Goal: Information Seeking & Learning: Learn about a topic

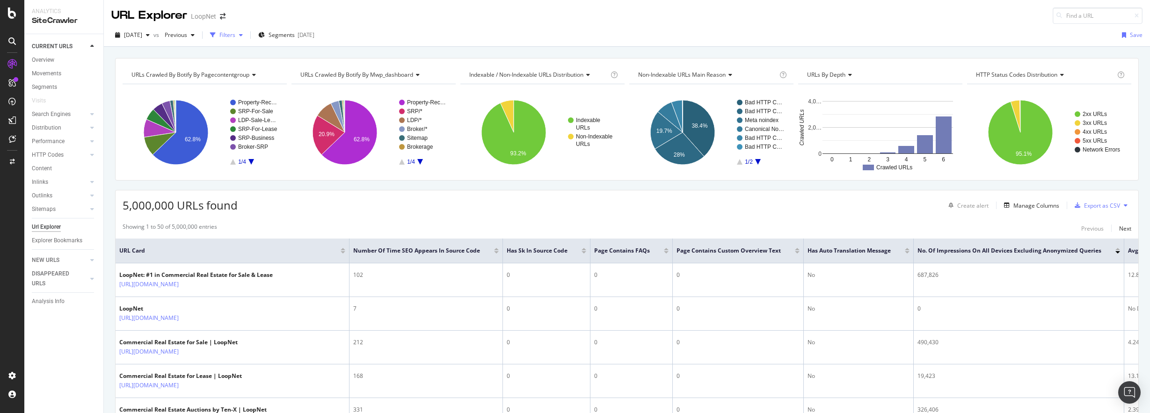
click at [235, 34] on div "Filters" at bounding box center [227, 35] width 16 height 8
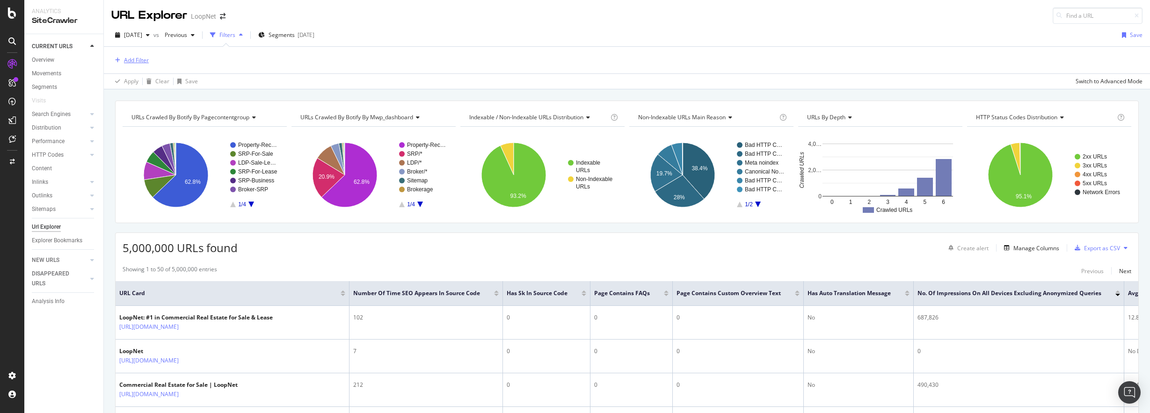
click at [128, 57] on div "Add Filter" at bounding box center [136, 60] width 25 height 8
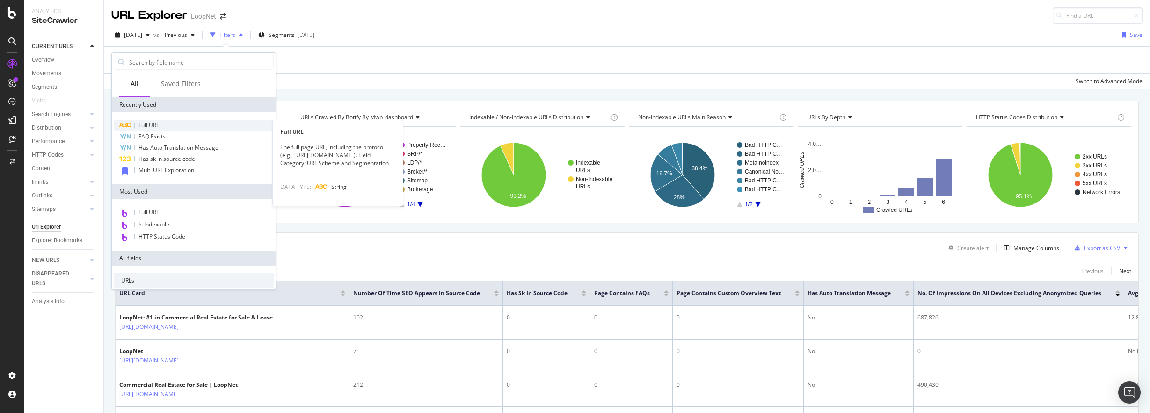
click at [159, 125] on span "Full URL" at bounding box center [148, 125] width 21 height 8
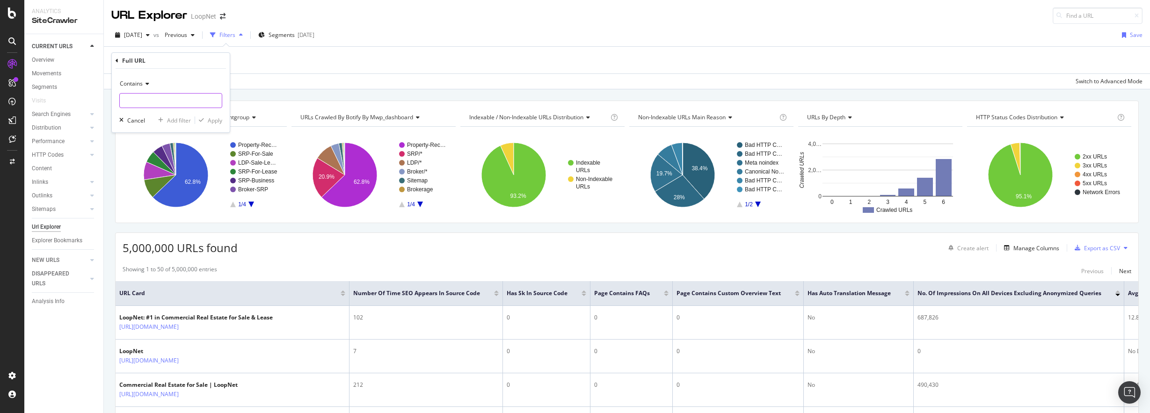
click at [153, 104] on input "text" at bounding box center [171, 100] width 102 height 15
type input "/multi/"
click at [218, 120] on div "Apply" at bounding box center [215, 120] width 15 height 8
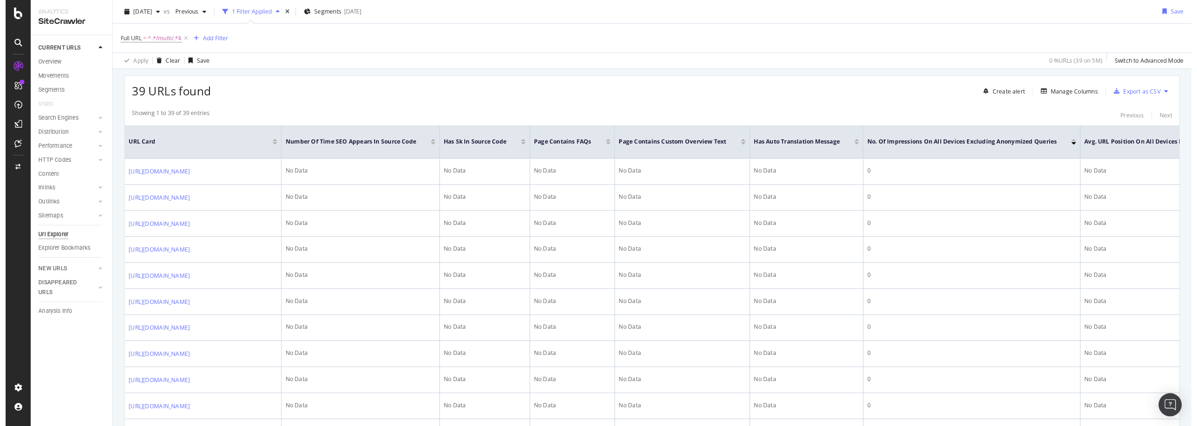
scroll to position [47, 0]
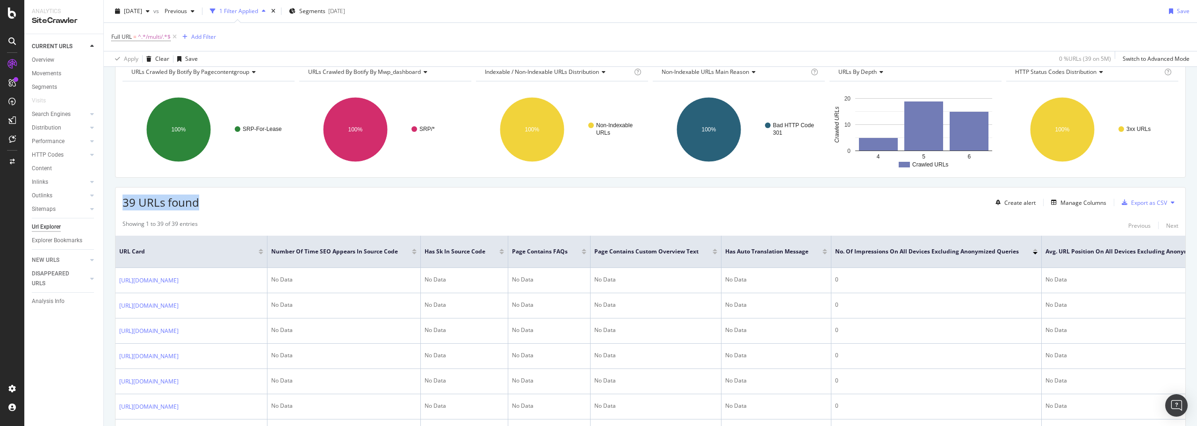
drag, startPoint x: 123, startPoint y: 202, endPoint x: 206, endPoint y: 202, distance: 82.8
click at [206, 202] on div "39 URLs found Create alert Manage Columns Export as CSV" at bounding box center [651, 199] width 1070 height 23
click at [260, 202] on div "39 URLs found Create alert Manage Columns Export as CSV" at bounding box center [651, 199] width 1070 height 23
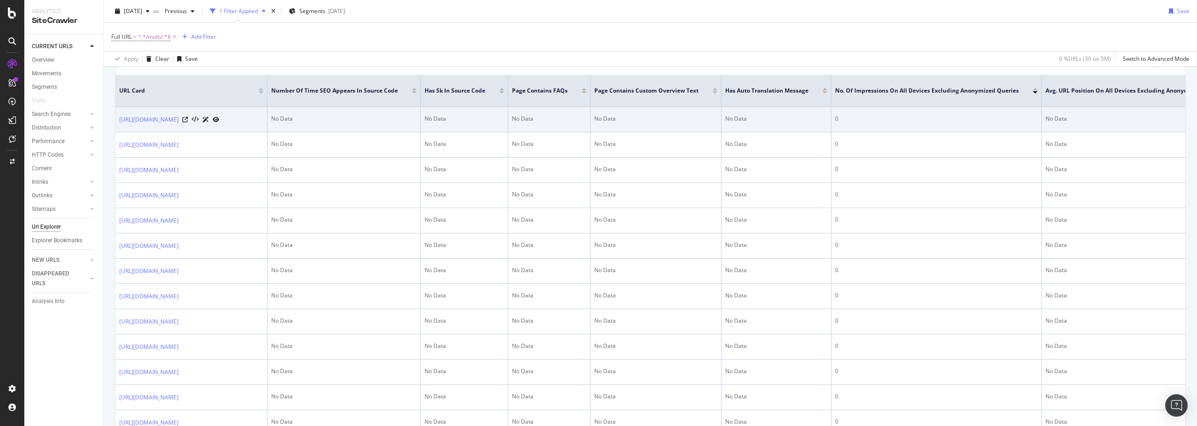
scroll to position [187, 0]
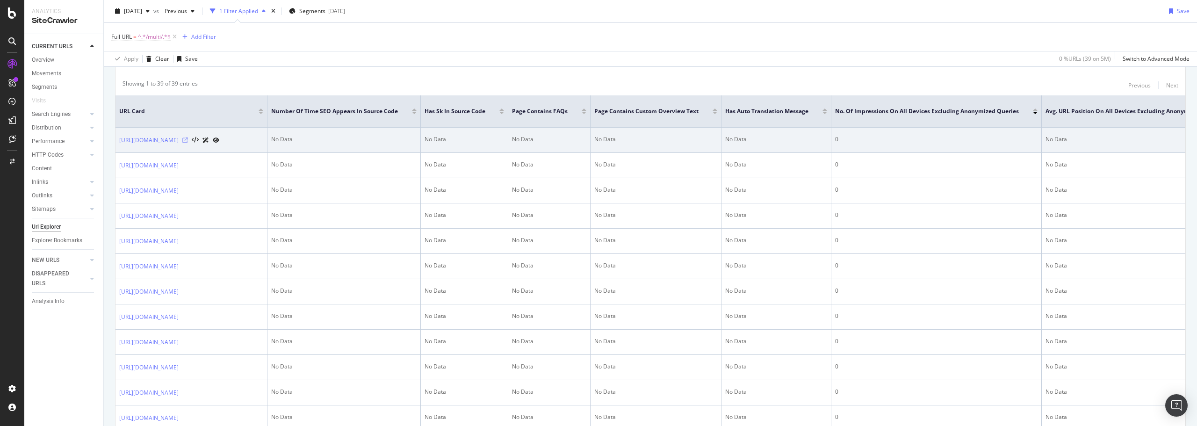
click at [188, 140] on icon at bounding box center [185, 141] width 6 height 6
click at [179, 139] on link "https://www.loopnet.com/search/multi/nederland-tx/for-lease/" at bounding box center [148, 140] width 59 height 9
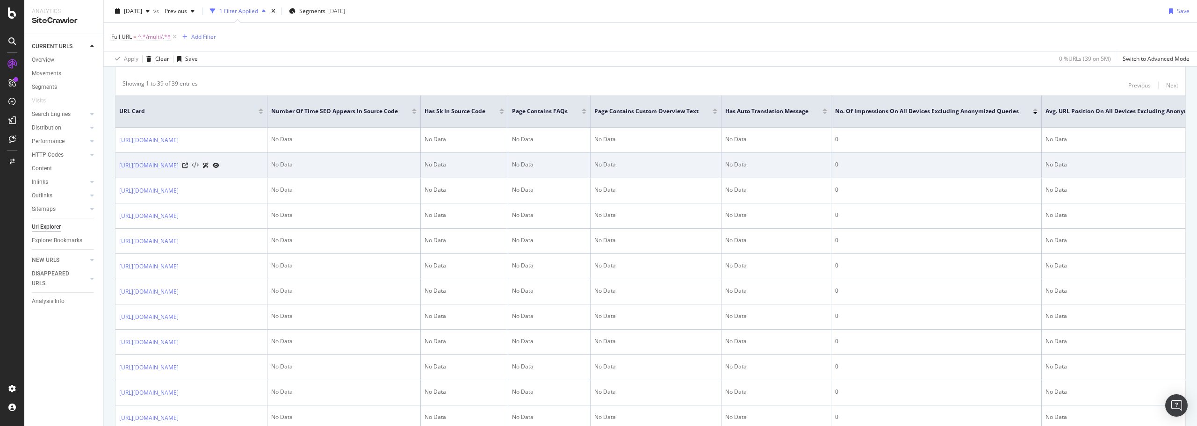
click at [199, 168] on icon at bounding box center [195, 165] width 7 height 7
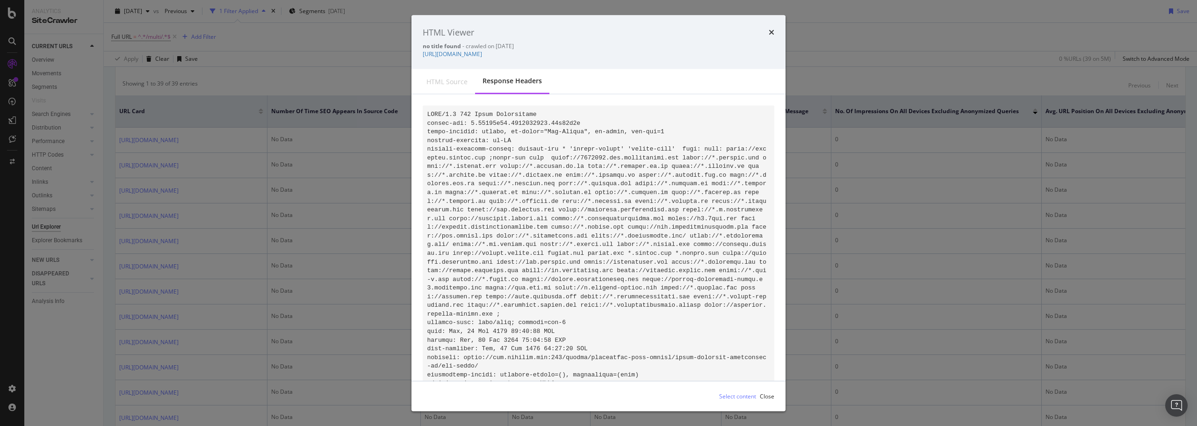
click at [552, 194] on code "modal" at bounding box center [598, 304] width 340 height 389
click at [450, 83] on div "HTML source" at bounding box center [447, 81] width 41 height 9
click at [770, 31] on icon "times" at bounding box center [772, 32] width 6 height 7
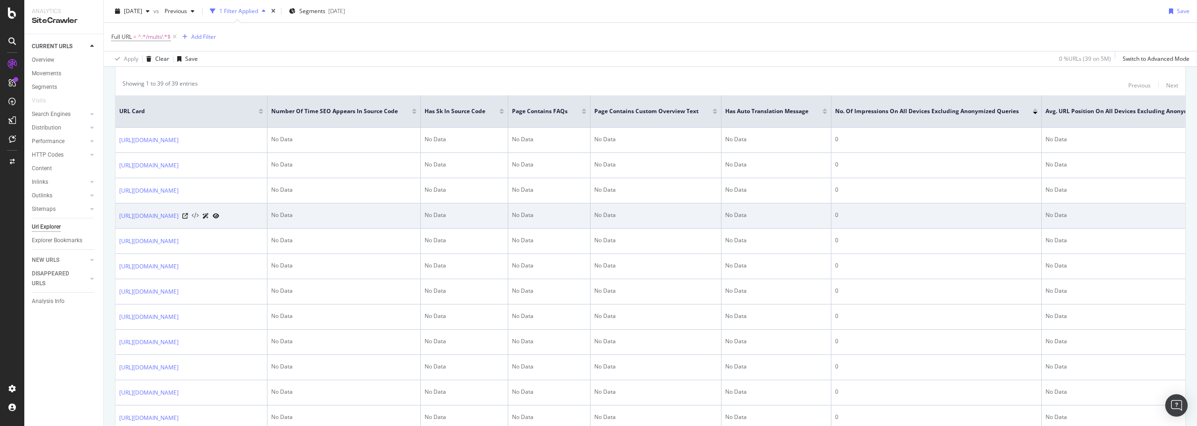
click at [199, 219] on icon at bounding box center [195, 216] width 7 height 7
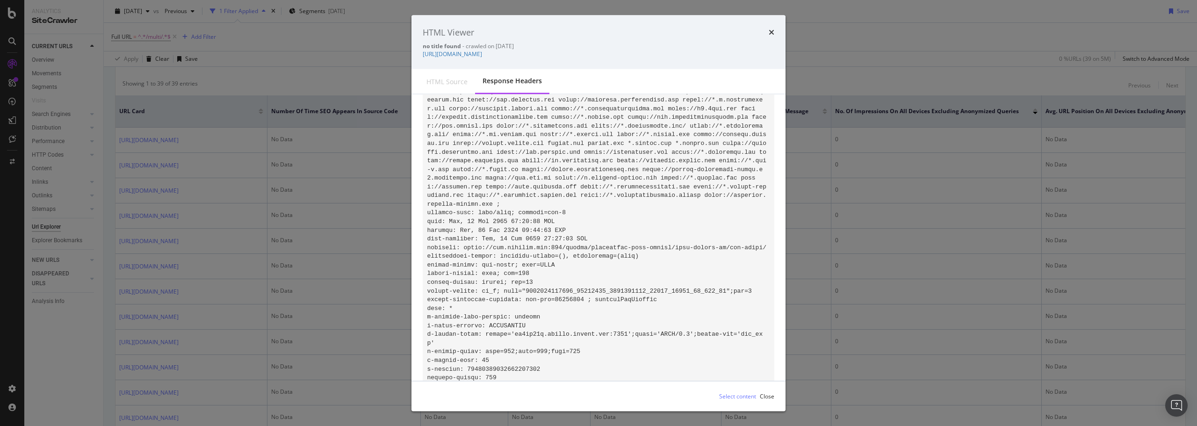
scroll to position [0, 0]
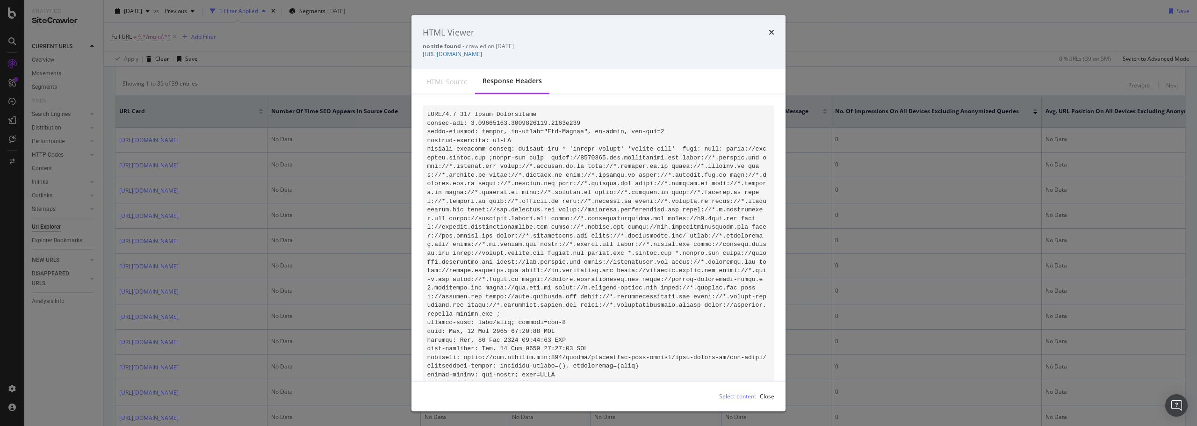
click at [772, 28] on div "times" at bounding box center [772, 32] width 6 height 12
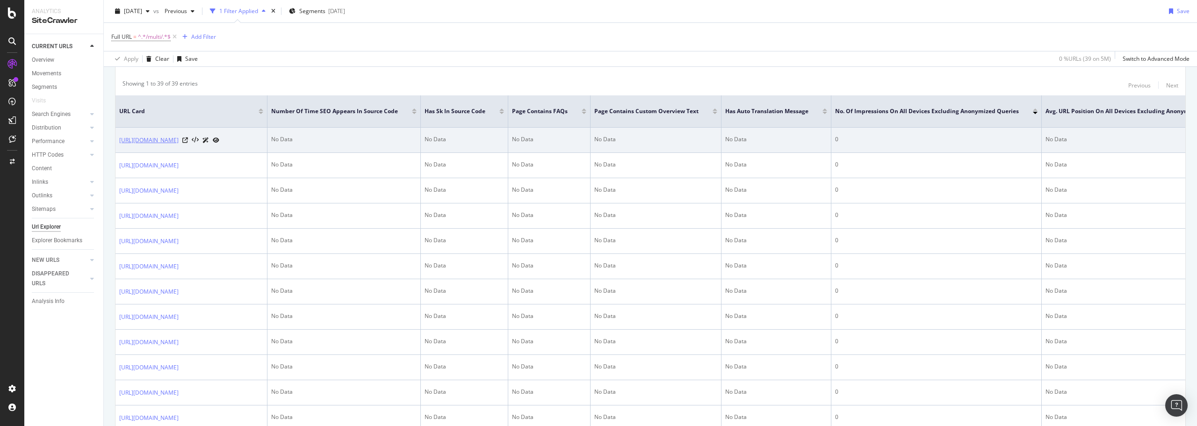
click at [179, 140] on link "https://www.loopnet.com/search/multi/nederland-tx/for-lease/" at bounding box center [148, 140] width 59 height 9
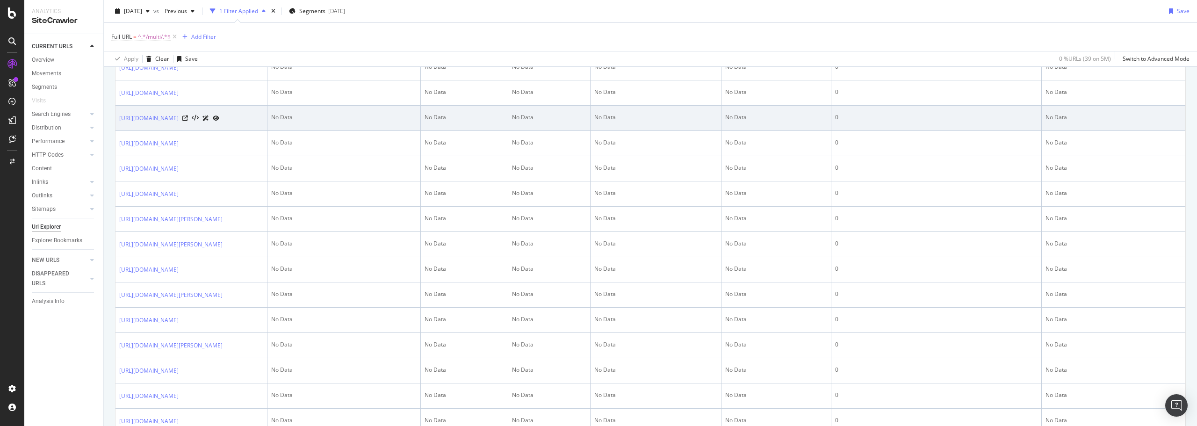
scroll to position [655, 0]
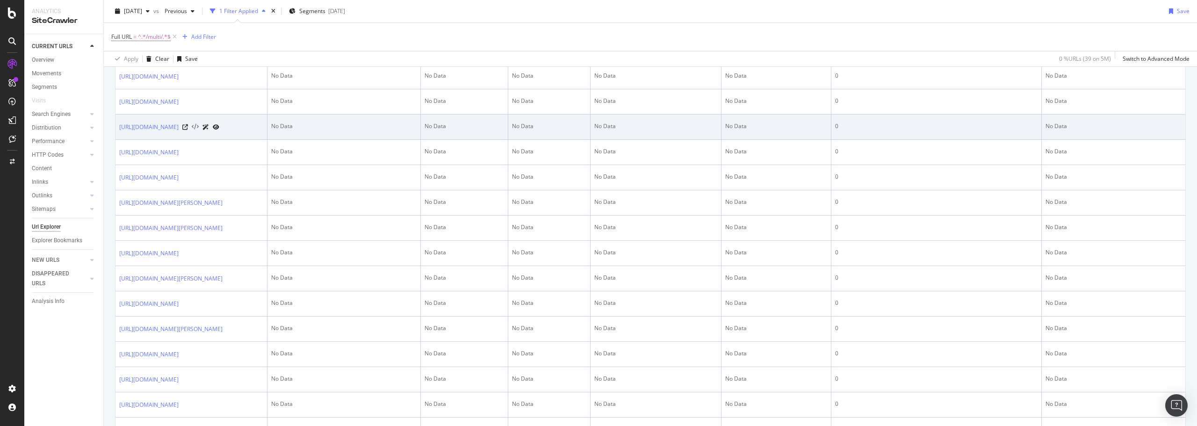
click at [199, 131] on icon at bounding box center [195, 127] width 7 height 7
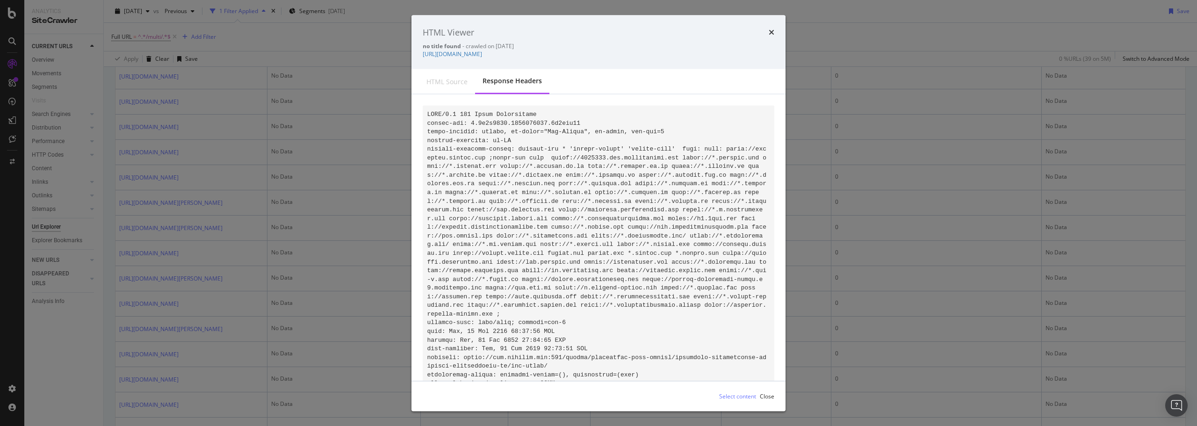
click at [766, 30] on div "HTML Viewer" at bounding box center [599, 32] width 352 height 12
click at [769, 30] on div "HTML Viewer" at bounding box center [599, 32] width 352 height 12
click at [770, 30] on icon "times" at bounding box center [772, 32] width 6 height 7
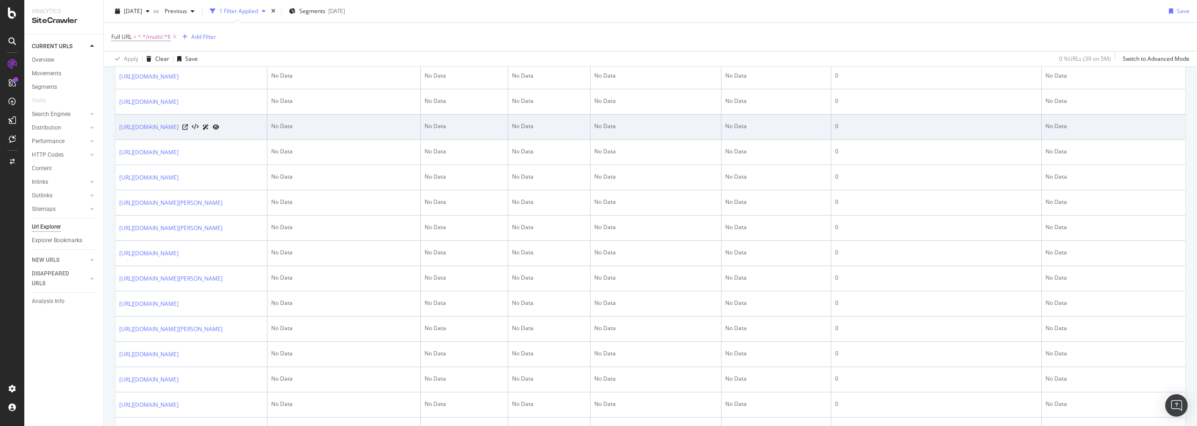
click at [219, 130] on icon at bounding box center [216, 127] width 7 height 6
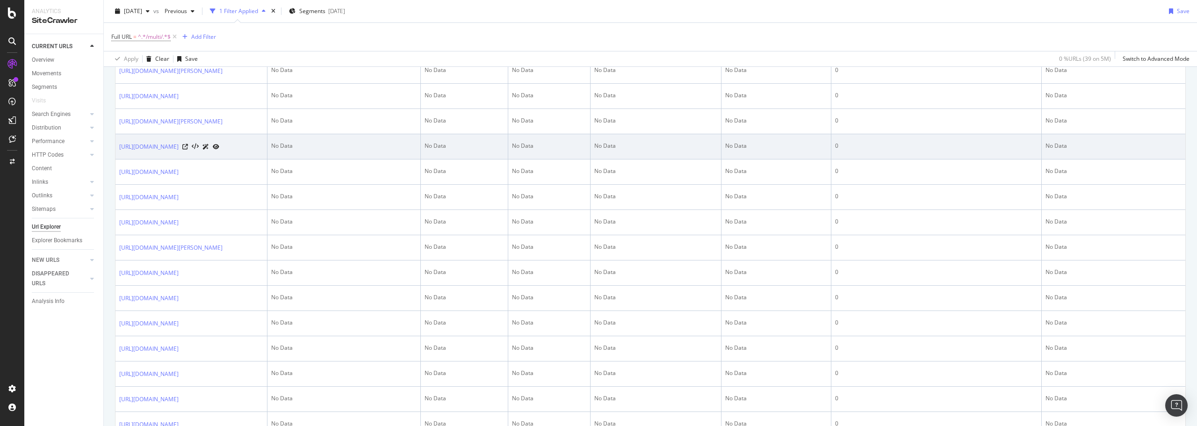
scroll to position [889, 0]
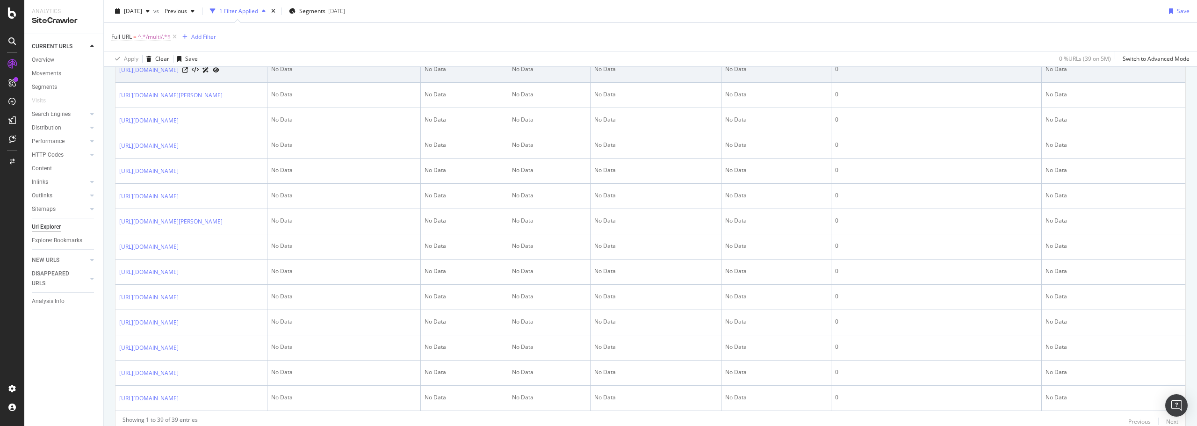
click at [219, 73] on icon at bounding box center [216, 70] width 7 height 6
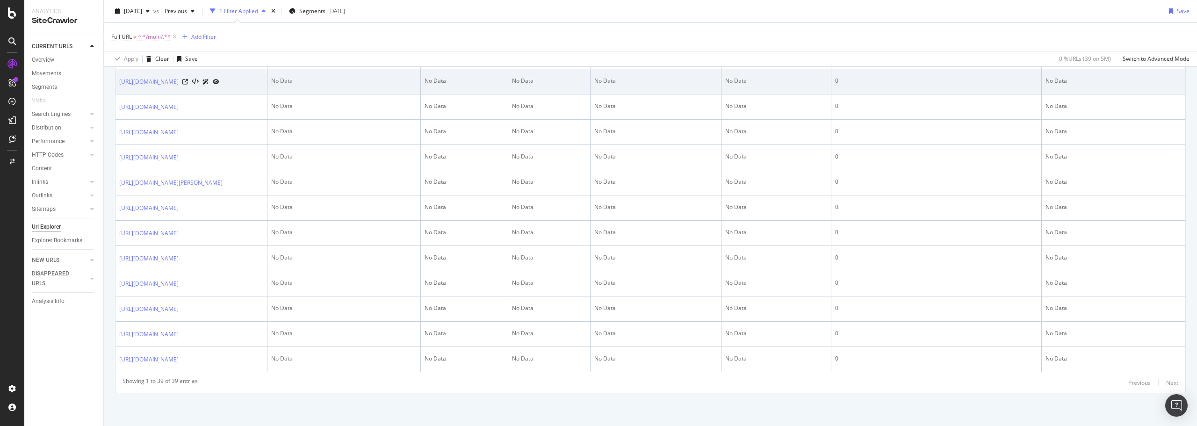
scroll to position [1216, 0]
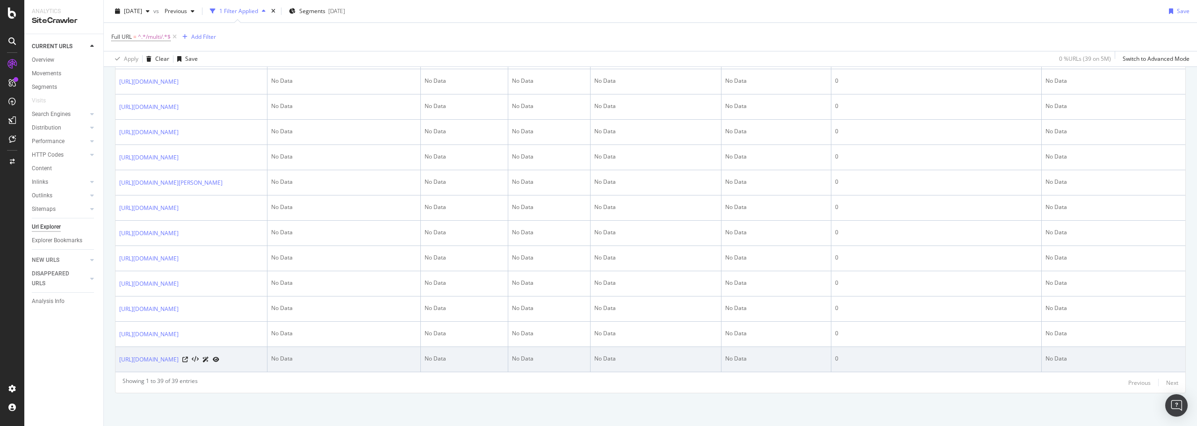
click at [219, 357] on icon at bounding box center [216, 360] width 7 height 6
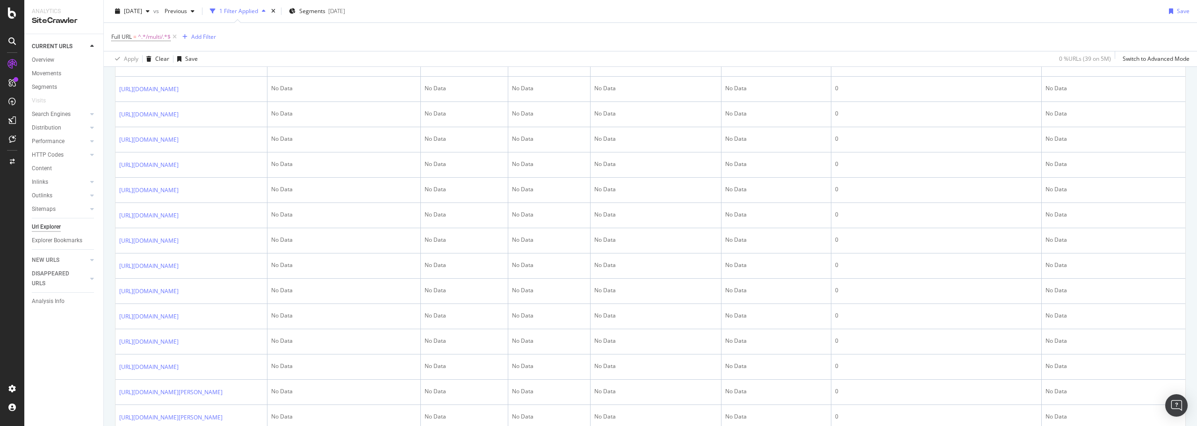
scroll to position [517, 0]
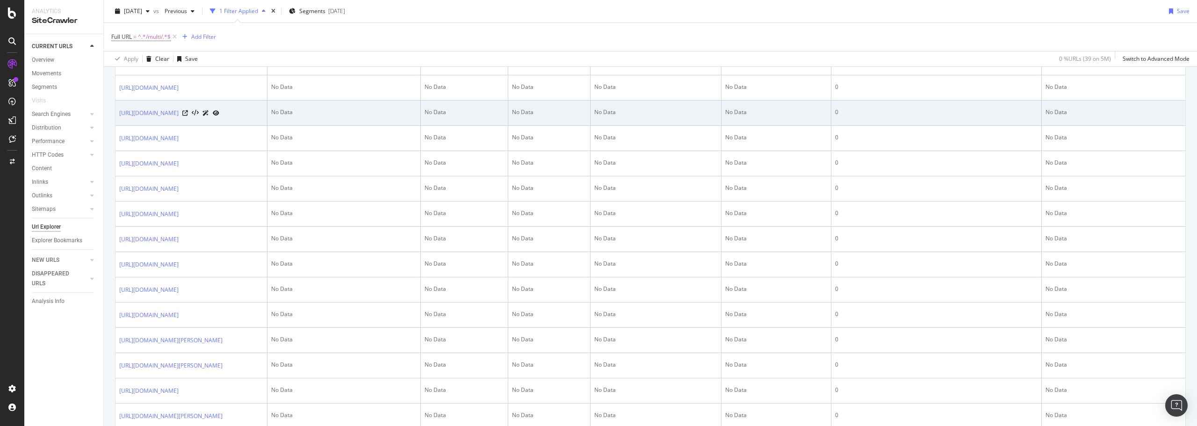
click at [219, 116] on icon at bounding box center [216, 113] width 7 height 6
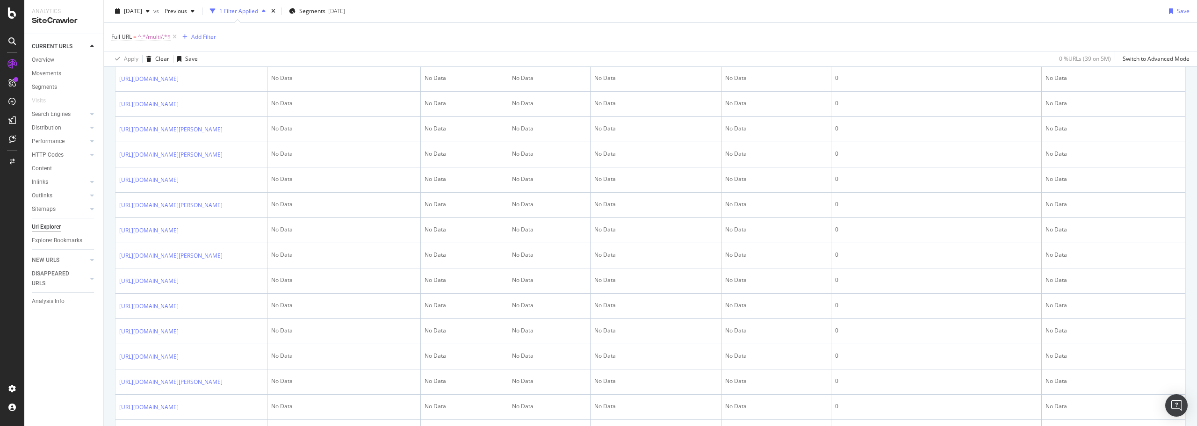
scroll to position [845, 0]
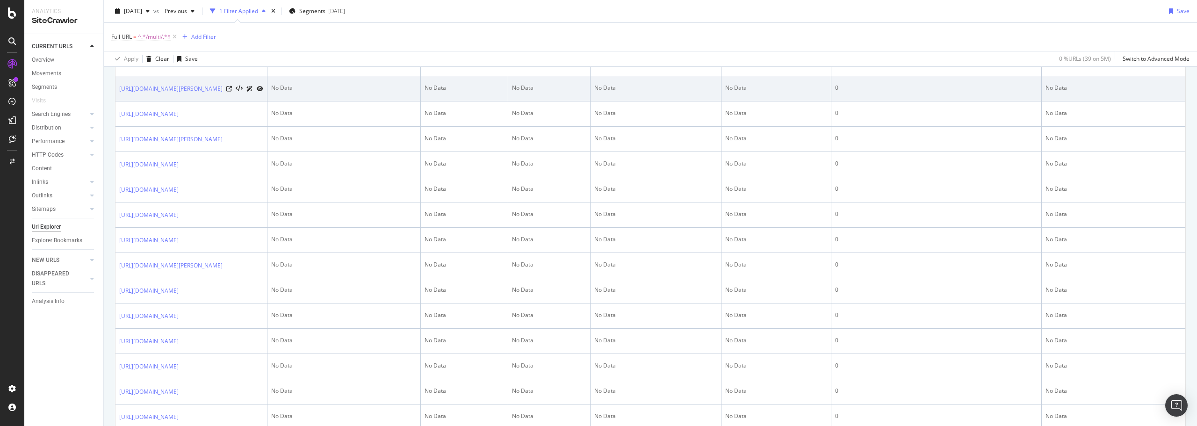
click at [263, 92] on icon at bounding box center [260, 89] width 7 height 6
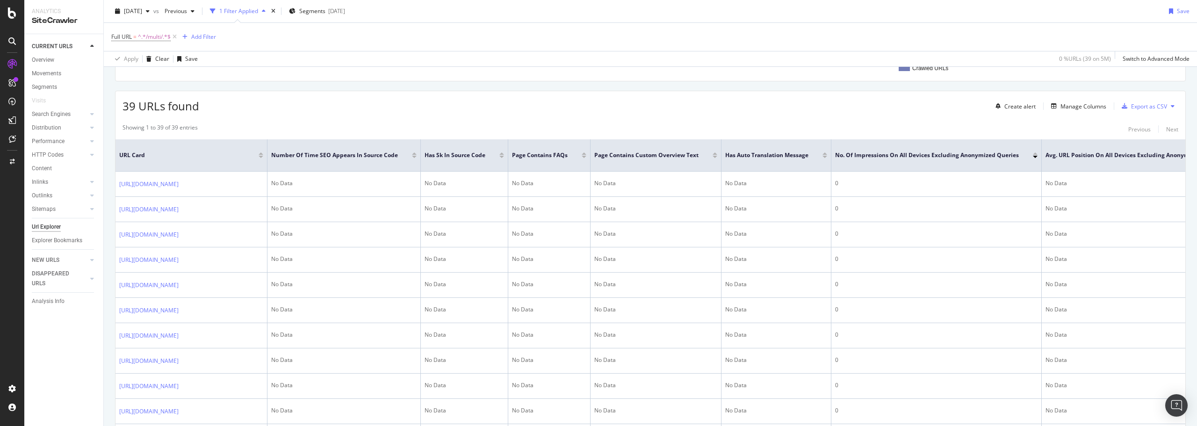
scroll to position [0, 0]
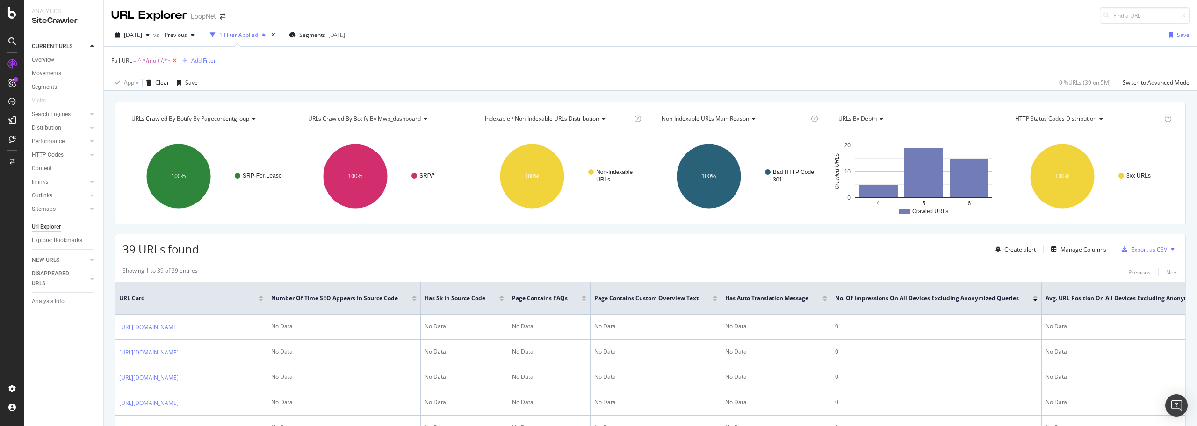
click at [176, 60] on icon at bounding box center [175, 60] width 8 height 9
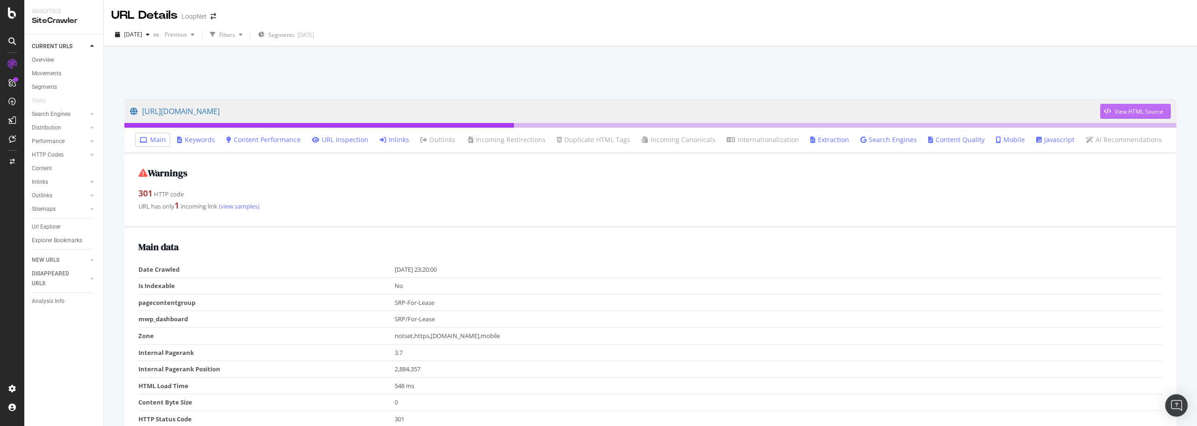
click at [1117, 112] on div "View HTML Source" at bounding box center [1139, 112] width 49 height 8
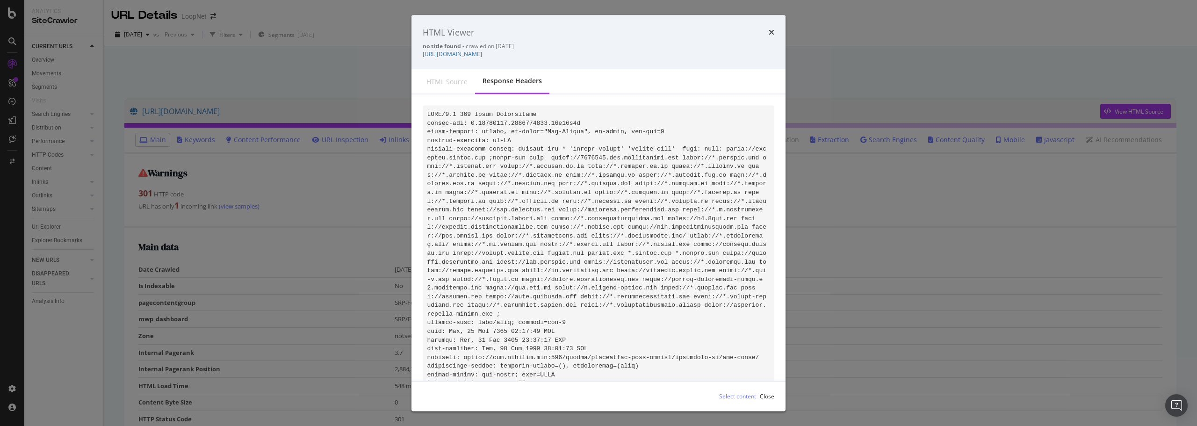
click at [562, 205] on pre "modal" at bounding box center [599, 301] width 352 height 391
click at [461, 82] on div "HTML source" at bounding box center [447, 81] width 41 height 9
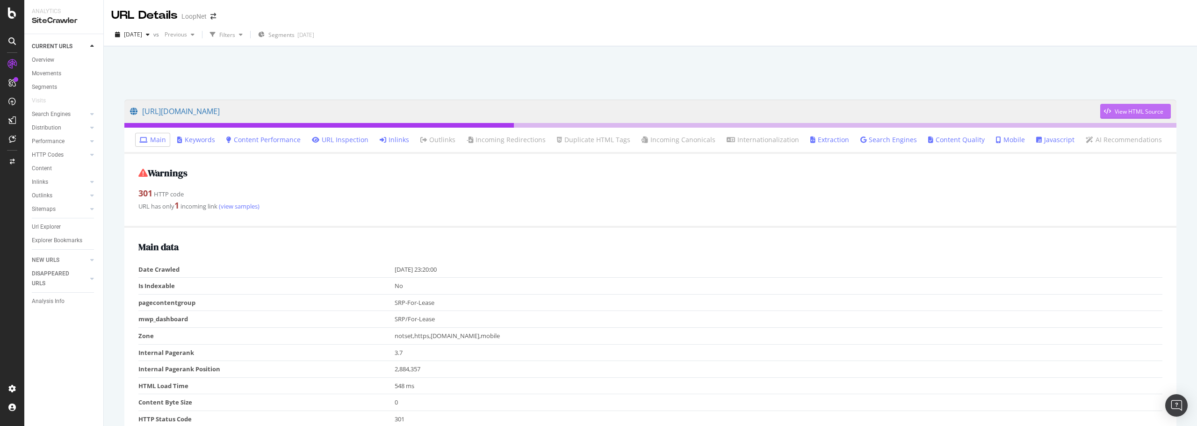
click at [1123, 113] on div "View HTML Source" at bounding box center [1139, 112] width 49 height 8
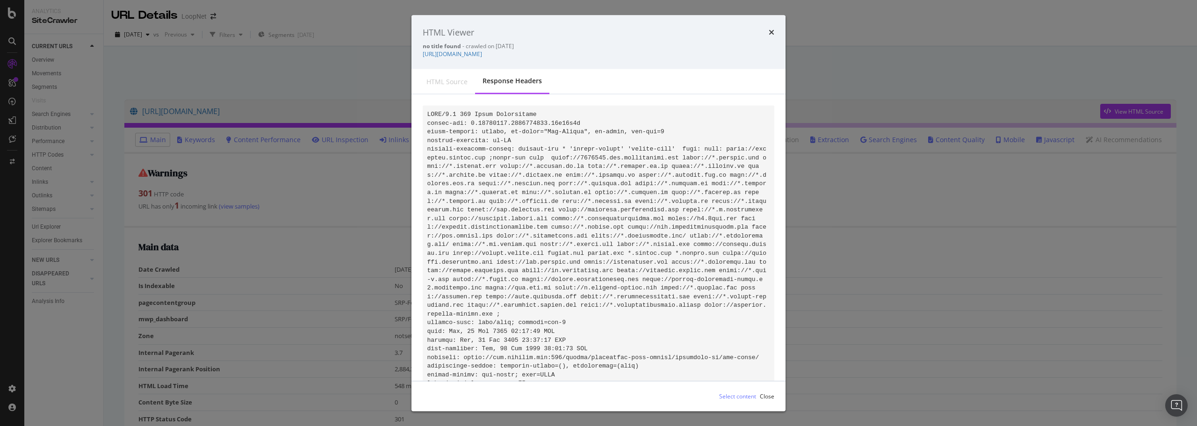
click at [453, 83] on div "HTML source" at bounding box center [447, 81] width 41 height 9
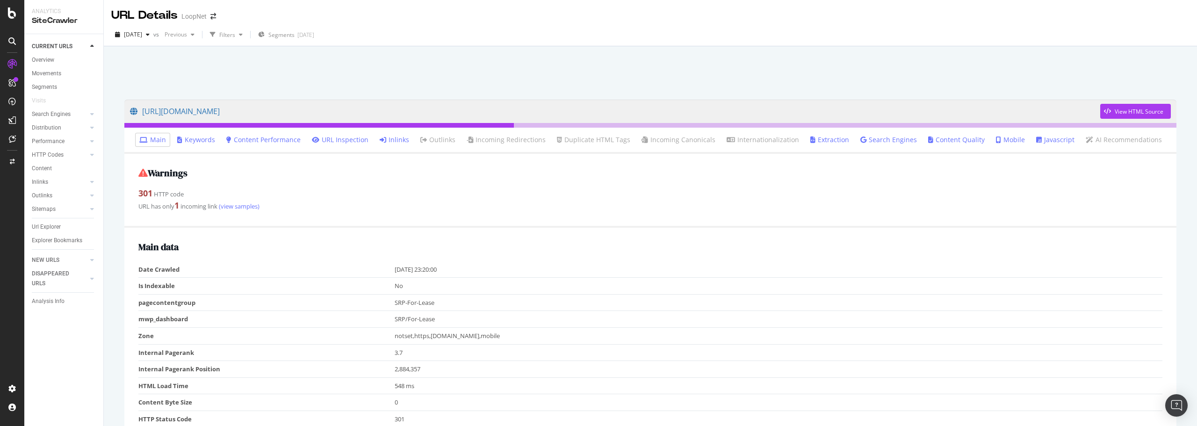
click at [396, 140] on link "Inlinks" at bounding box center [394, 139] width 29 height 9
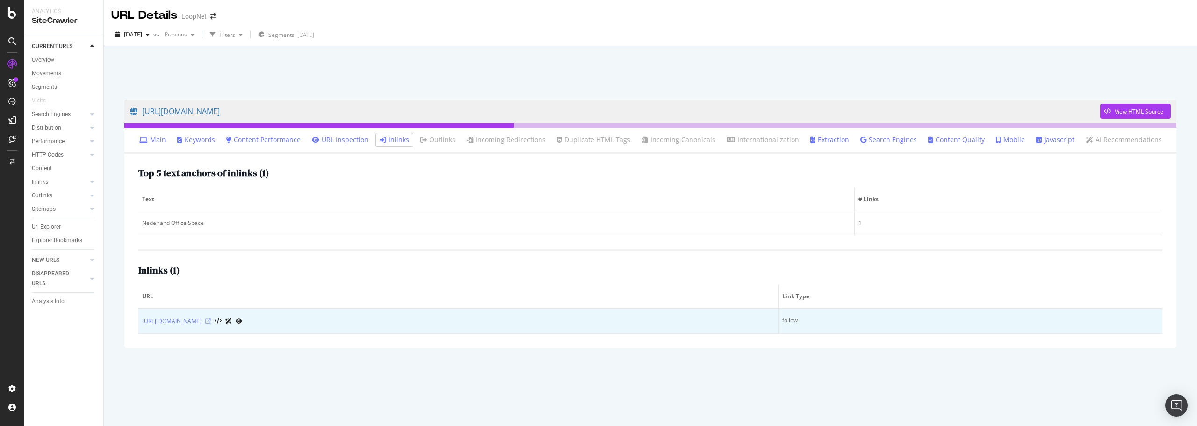
click at [211, 321] on icon at bounding box center [208, 322] width 6 height 6
click at [222, 322] on icon at bounding box center [218, 321] width 7 height 7
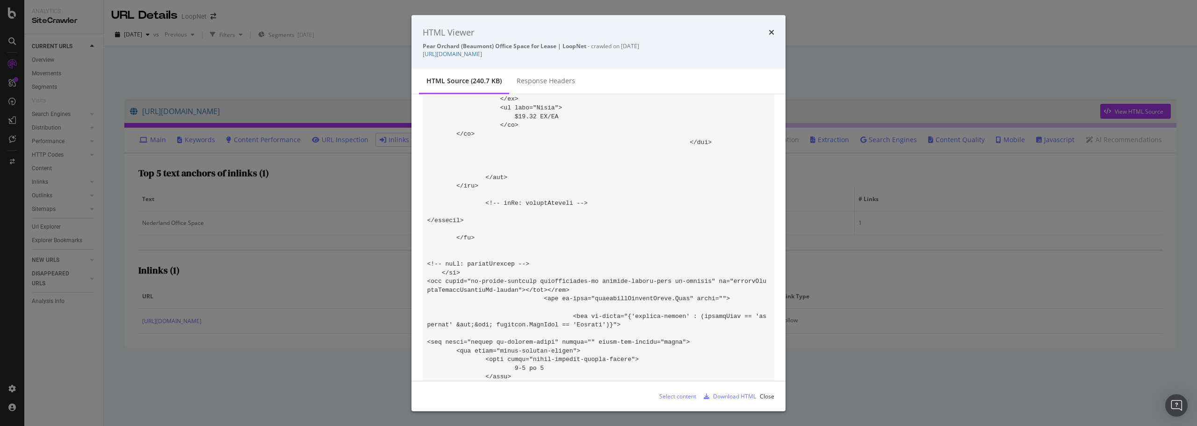
drag, startPoint x: 588, startPoint y: 203, endPoint x: 630, endPoint y: 203, distance: 42.1
drag, startPoint x: 588, startPoint y: 179, endPoint x: 627, endPoint y: 179, distance: 39.3
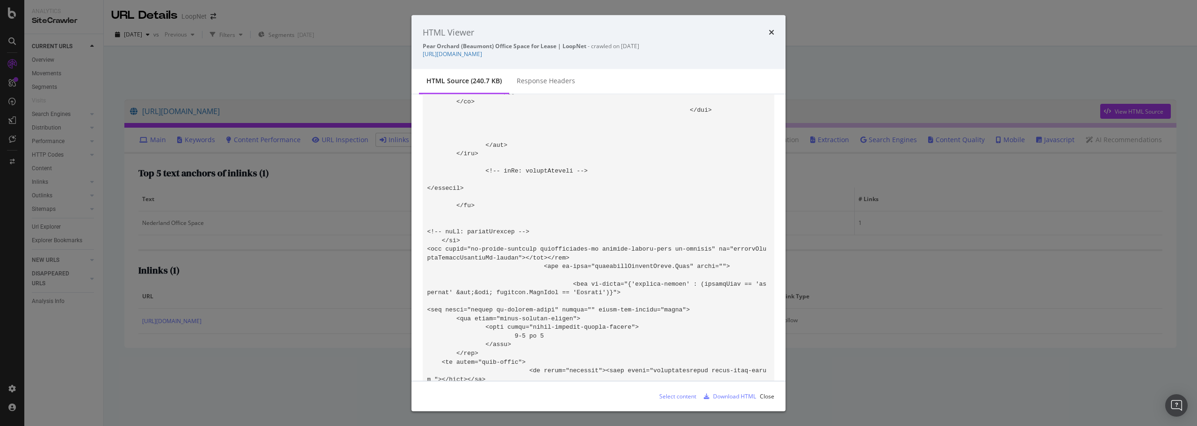
scroll to position [31112, 0]
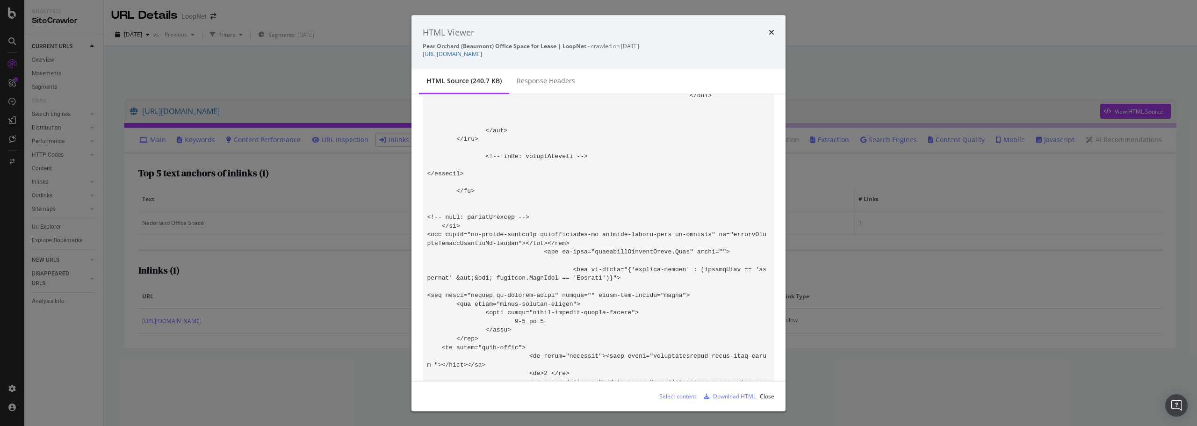
click at [909, 346] on div "HTML Viewer Pear Orchard (Beaumont) Office Space for Lease | LoopNet - crawled …" at bounding box center [598, 213] width 1197 height 426
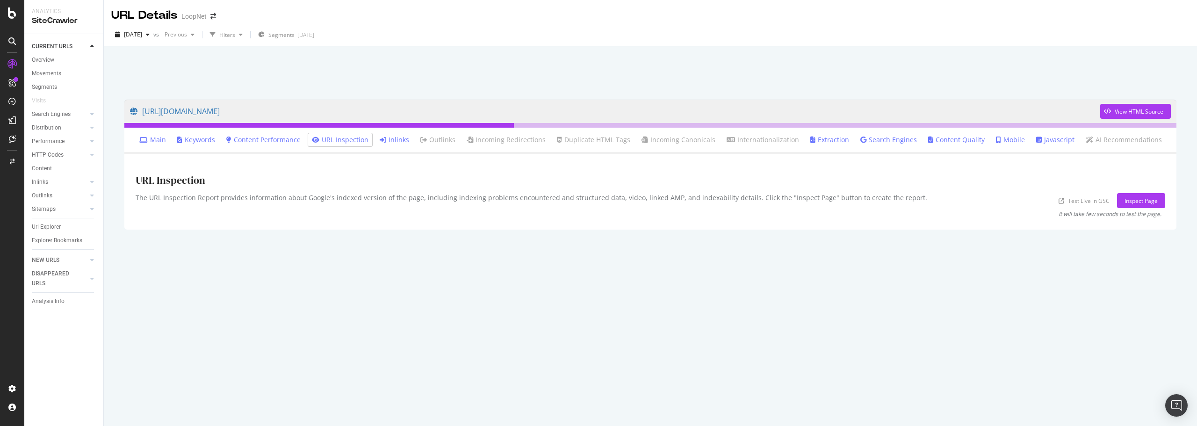
click at [403, 138] on link "Inlinks" at bounding box center [394, 139] width 29 height 9
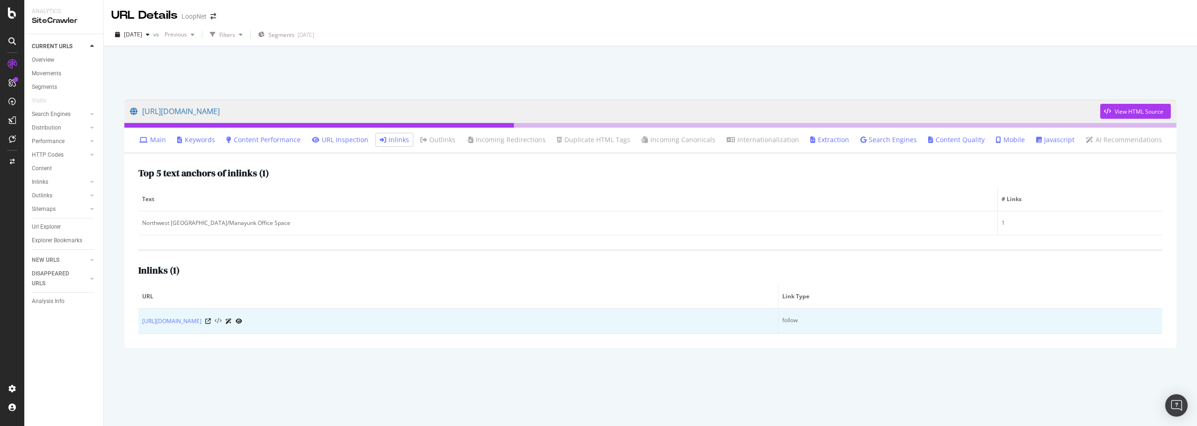
click at [222, 319] on icon at bounding box center [218, 321] width 7 height 7
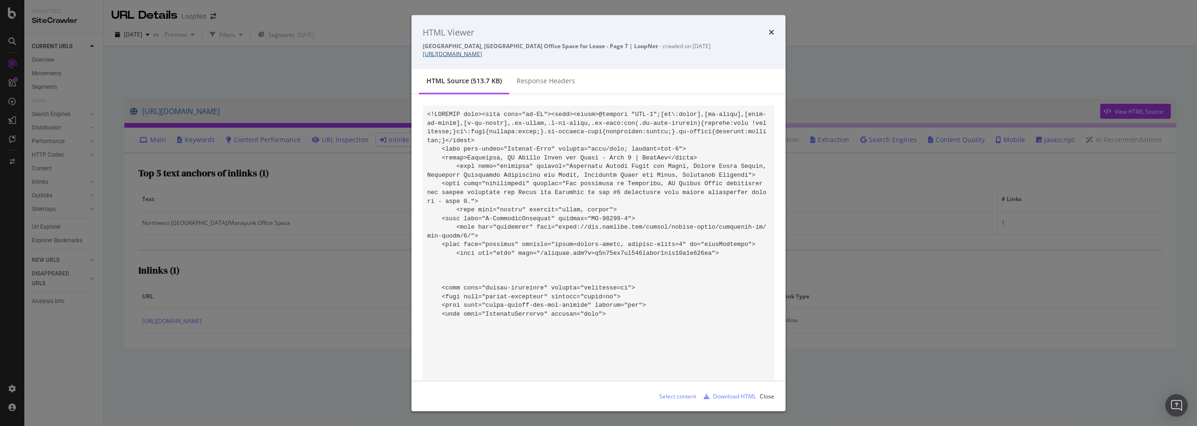
click at [482, 53] on link "https://www.loopnet.com/search/office-space/villanova-pa/for-lease/7/" at bounding box center [452, 54] width 59 height 8
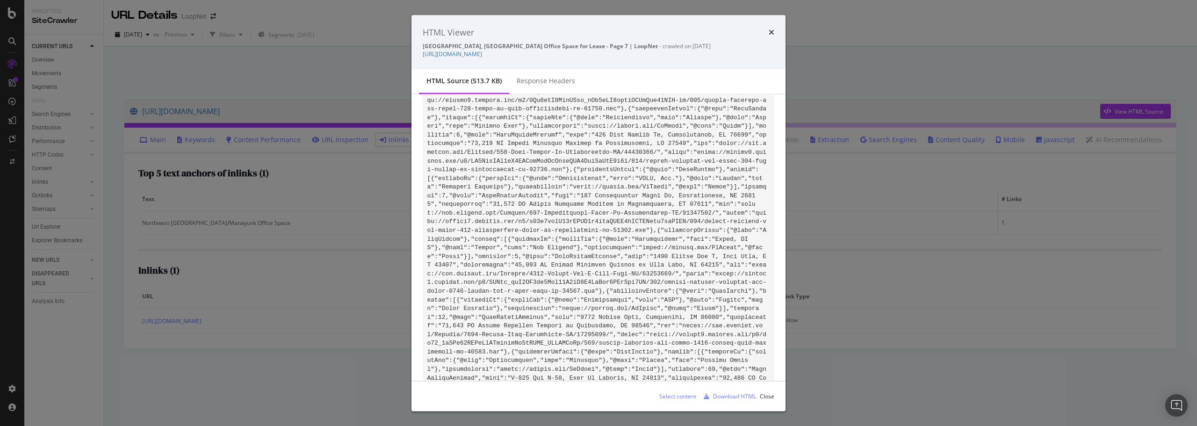
scroll to position [79677, 0]
drag, startPoint x: 748, startPoint y: 214, endPoint x: 459, endPoint y: 222, distance: 288.7
click at [731, 396] on div "Download HTML" at bounding box center [734, 396] width 43 height 8
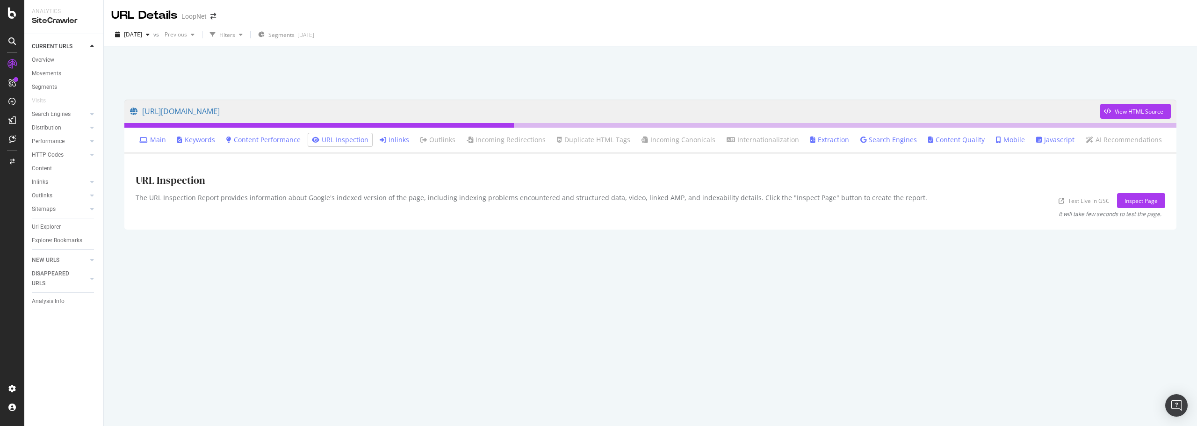
click at [401, 140] on link "Inlinks" at bounding box center [394, 139] width 29 height 9
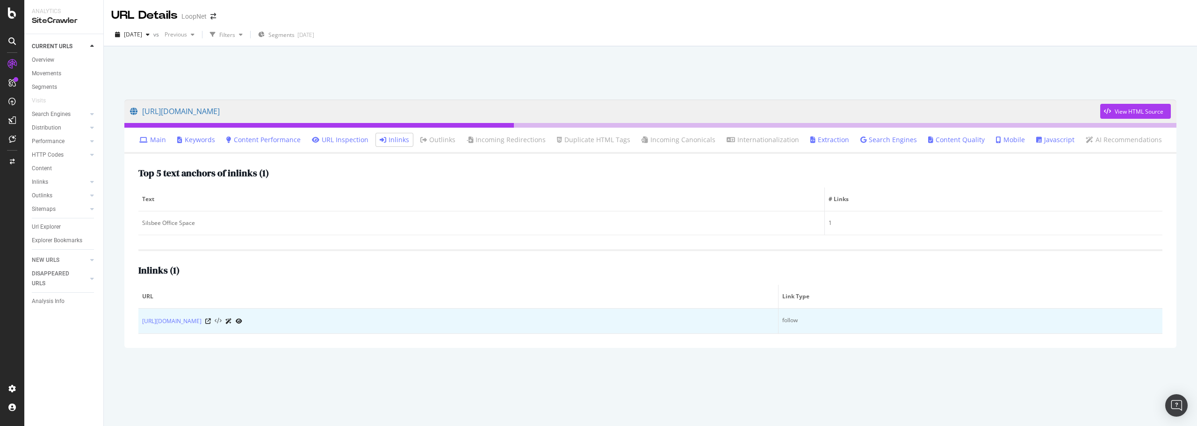
click at [222, 320] on icon at bounding box center [218, 321] width 7 height 7
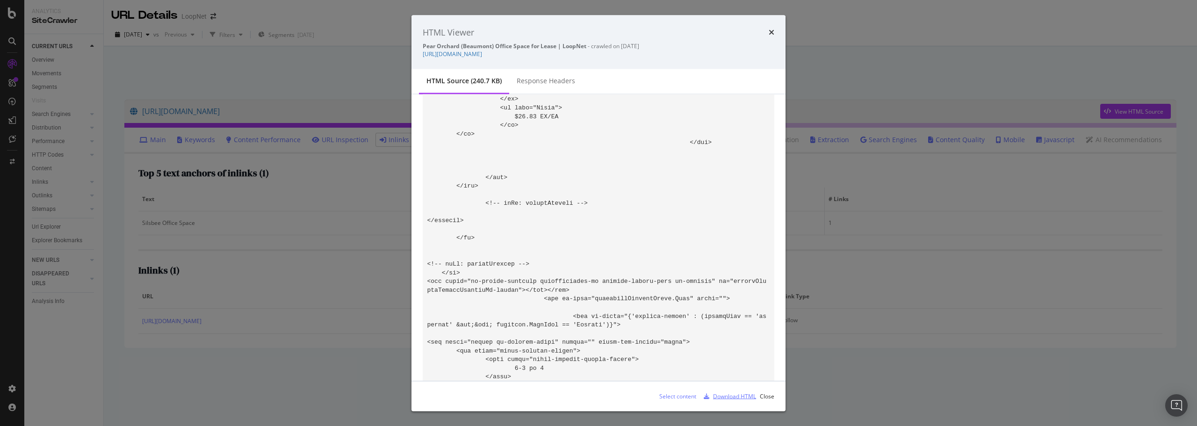
click at [731, 396] on div "Download HTML" at bounding box center [734, 396] width 43 height 8
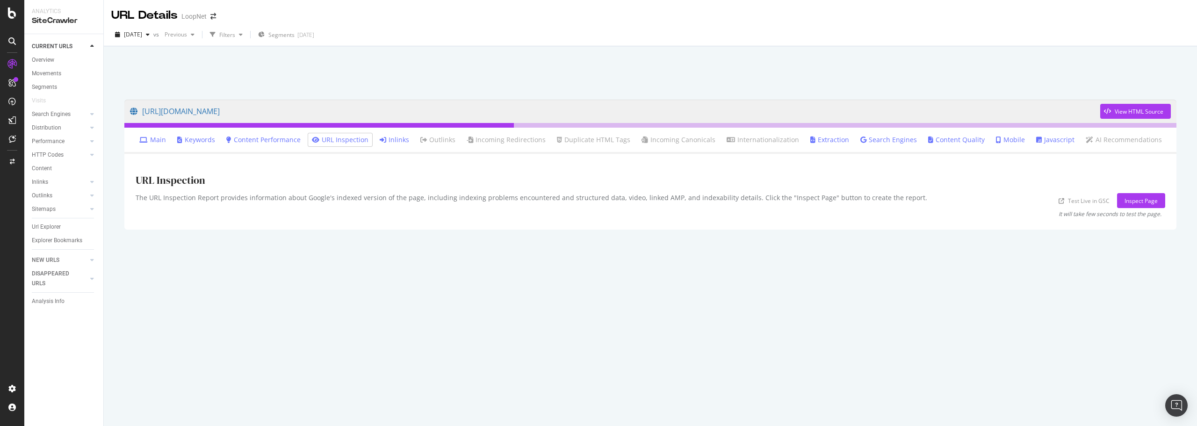
click at [404, 137] on link "Inlinks" at bounding box center [394, 139] width 29 height 9
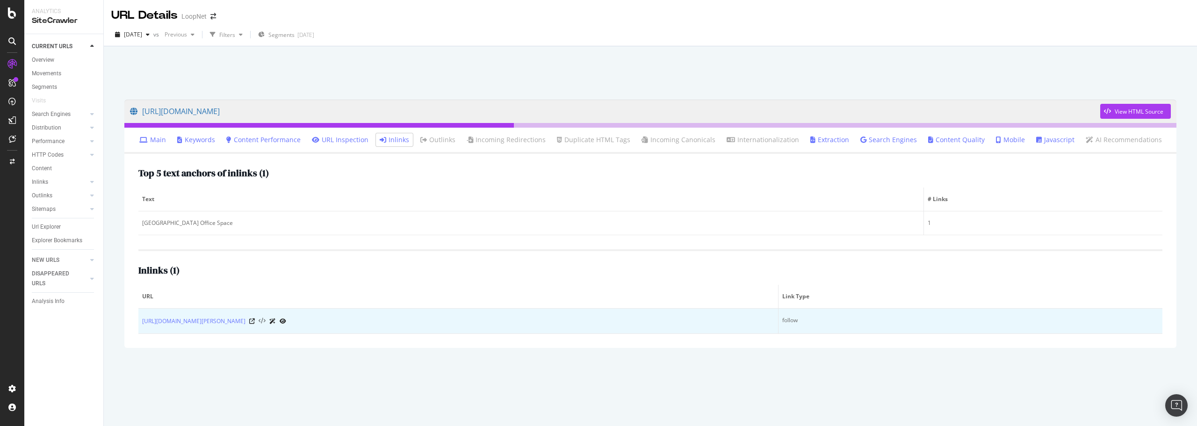
click at [266, 320] on icon at bounding box center [262, 321] width 7 height 7
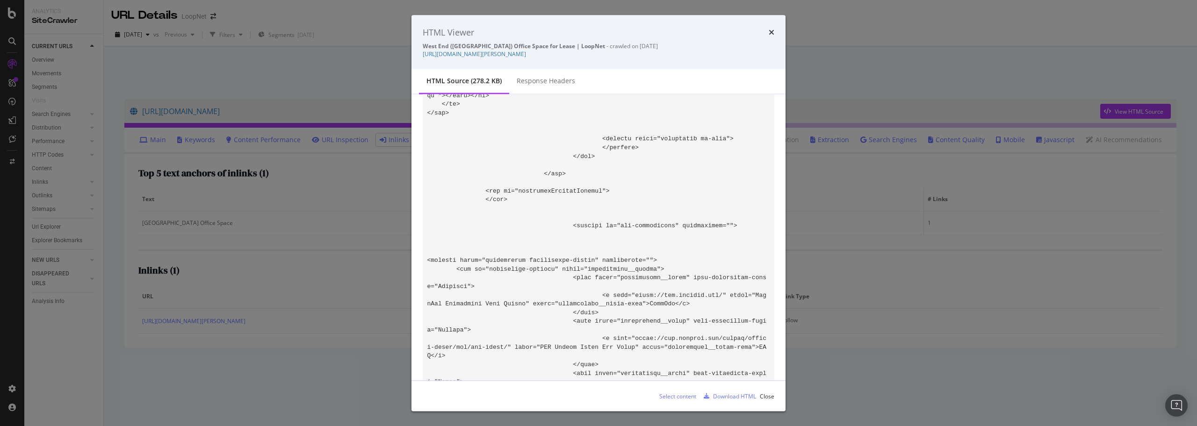
scroll to position [38774, 0]
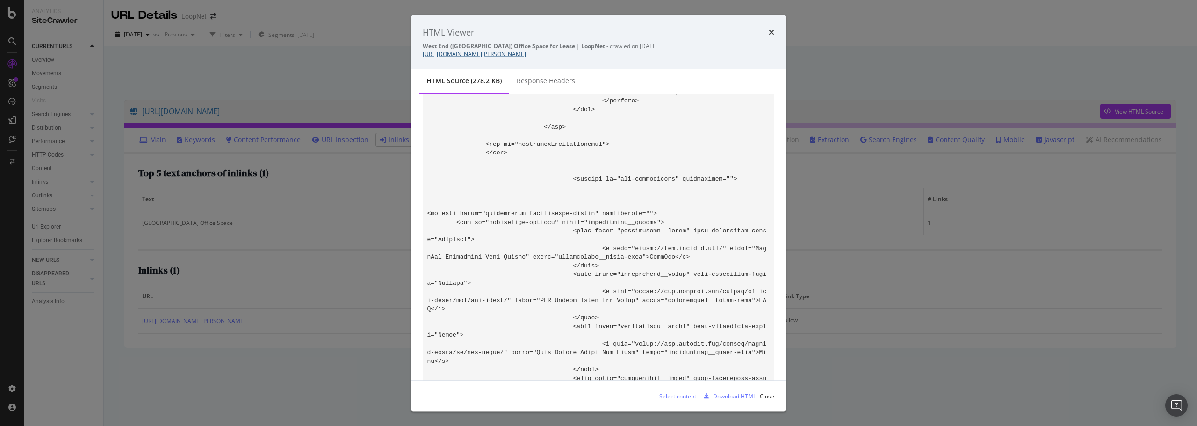
click at [526, 58] on link "[URL][DOMAIN_NAME][PERSON_NAME]" at bounding box center [474, 54] width 103 height 8
drag, startPoint x: 484, startPoint y: 179, endPoint x: 722, endPoint y: 176, distance: 238.1
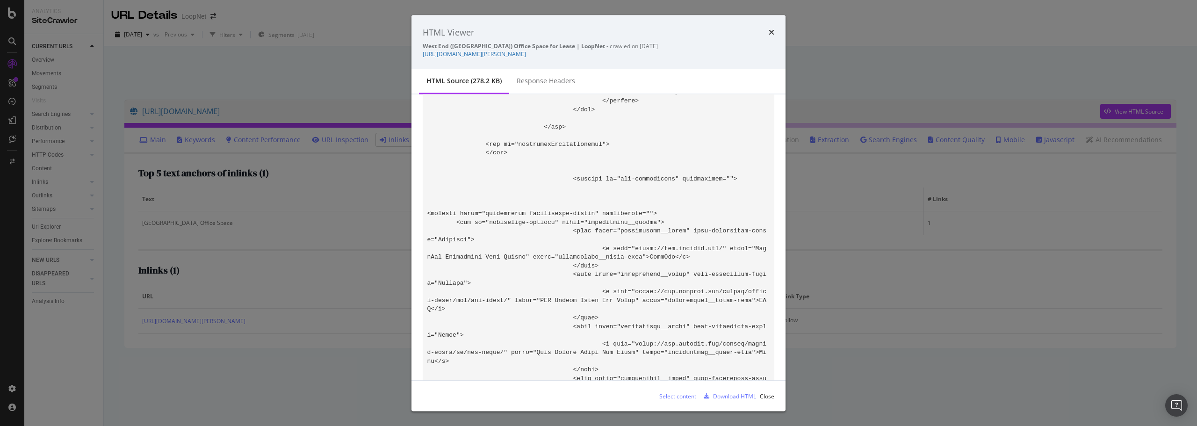
drag, startPoint x: 716, startPoint y: 172, endPoint x: 749, endPoint y: 167, distance: 34.0
drag, startPoint x: 483, startPoint y: 212, endPoint x: 730, endPoint y: 216, distance: 246.5
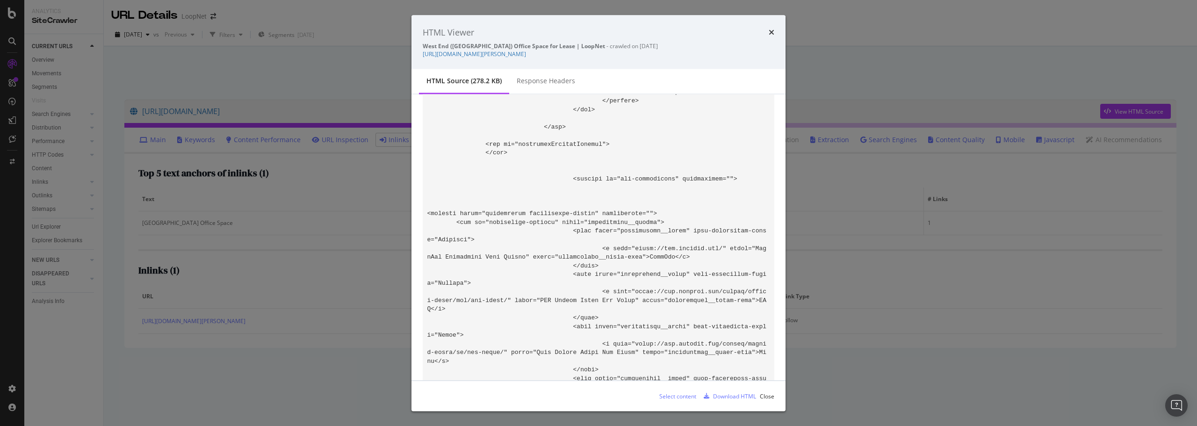
drag, startPoint x: 585, startPoint y: 212, endPoint x: 607, endPoint y: 213, distance: 22.0
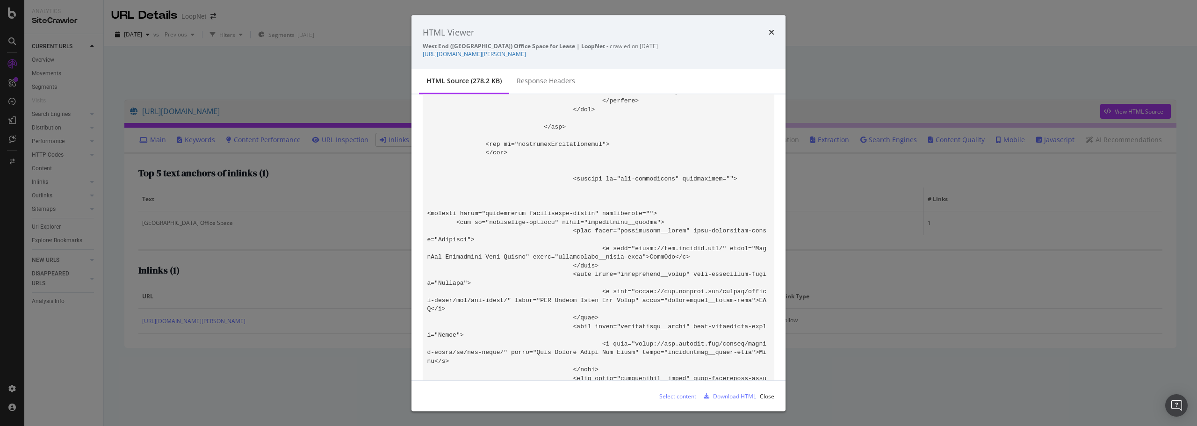
click at [732, 397] on div "Download HTML" at bounding box center [734, 396] width 43 height 8
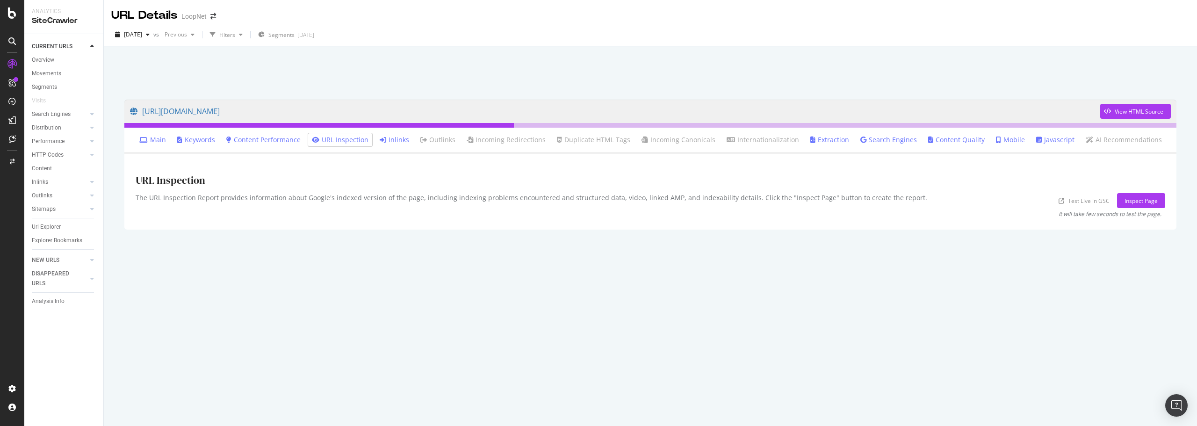
click at [394, 136] on link "Inlinks" at bounding box center [394, 139] width 29 height 9
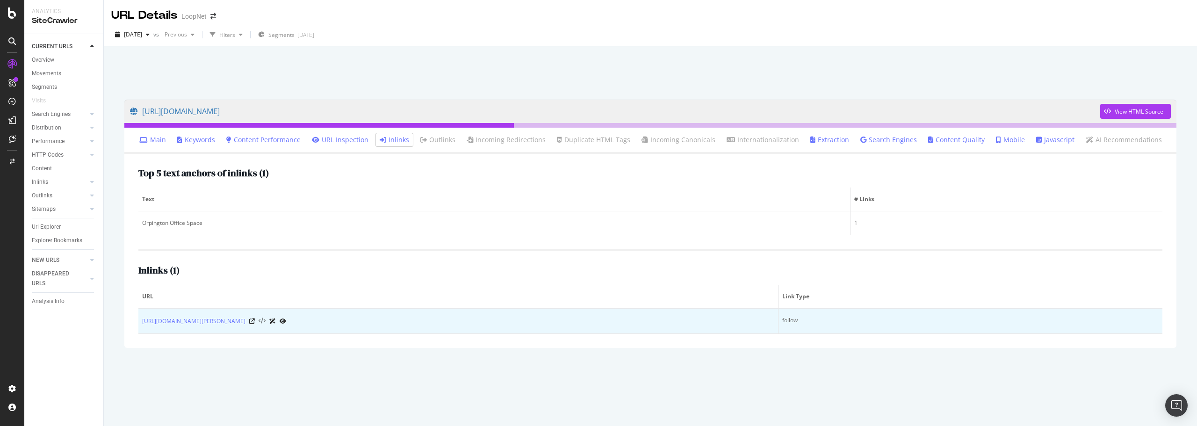
click at [266, 319] on icon at bounding box center [262, 321] width 7 height 7
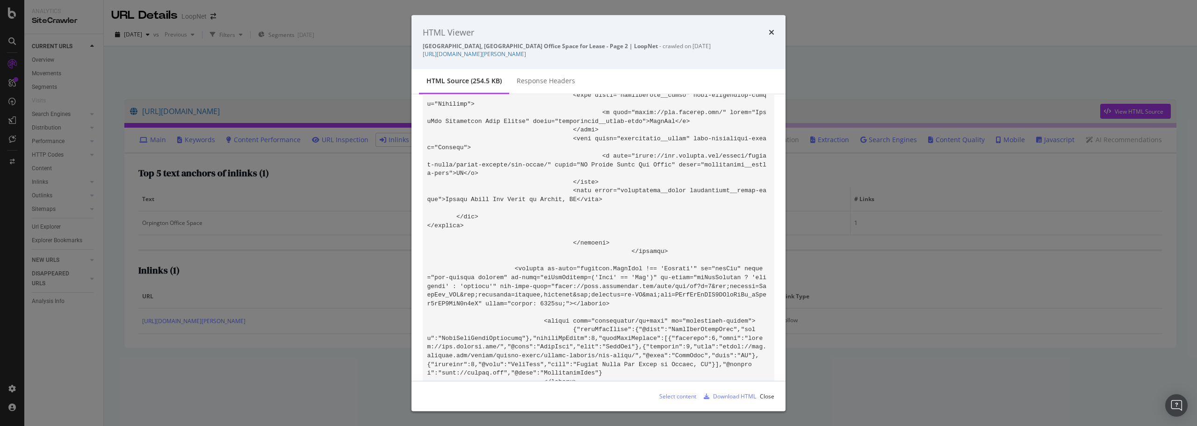
scroll to position [33616, 0]
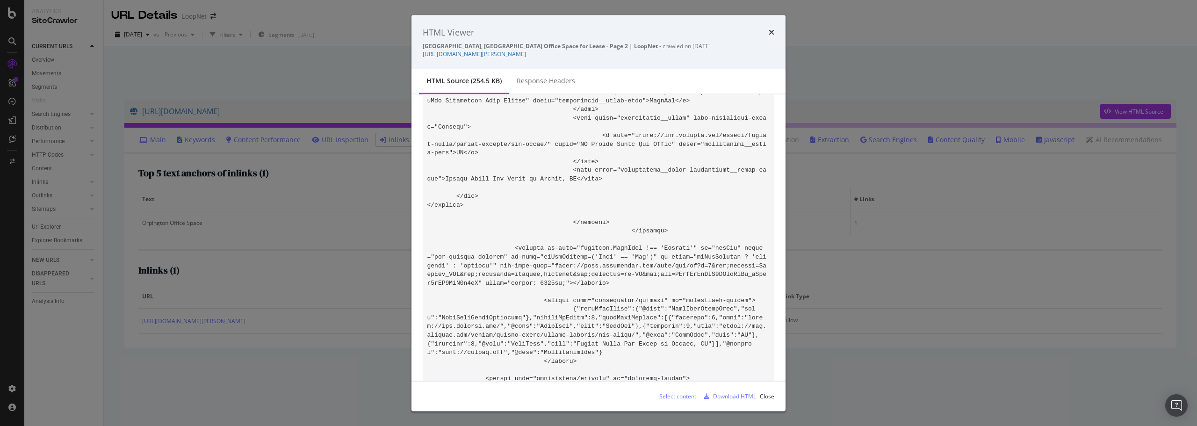
drag, startPoint x: 484, startPoint y: 143, endPoint x: 728, endPoint y: 146, distance: 244.2
click at [741, 395] on div "Download HTML" at bounding box center [734, 396] width 43 height 8
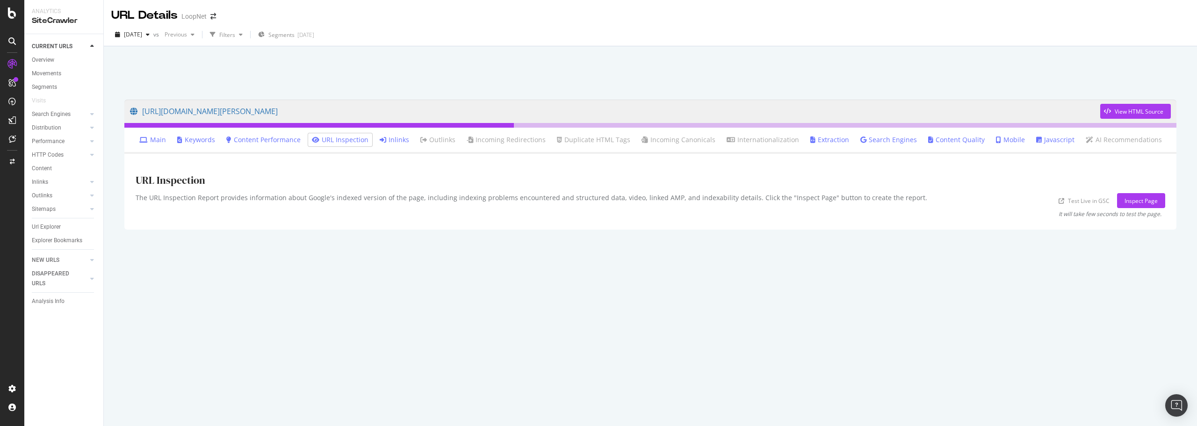
click at [408, 141] on link "Inlinks" at bounding box center [394, 139] width 29 height 9
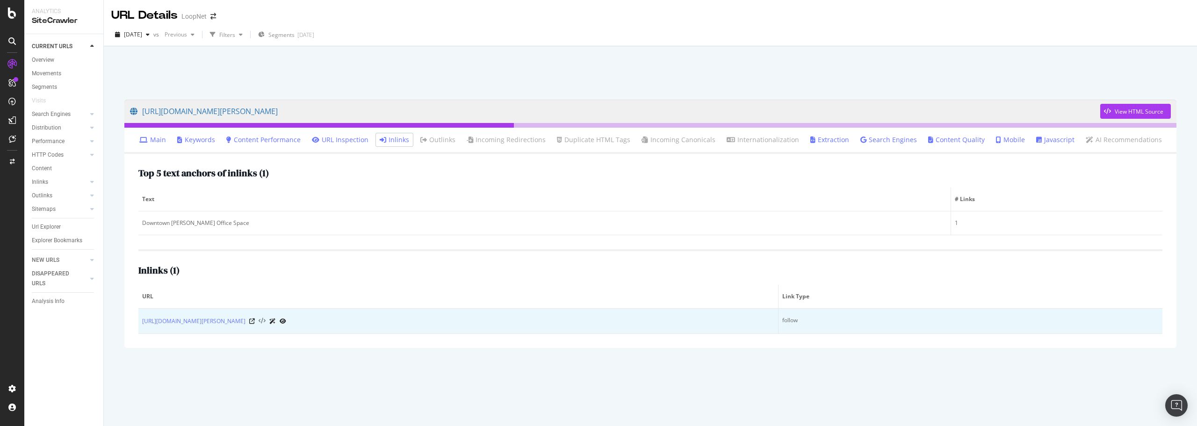
click at [266, 319] on icon at bounding box center [262, 321] width 7 height 7
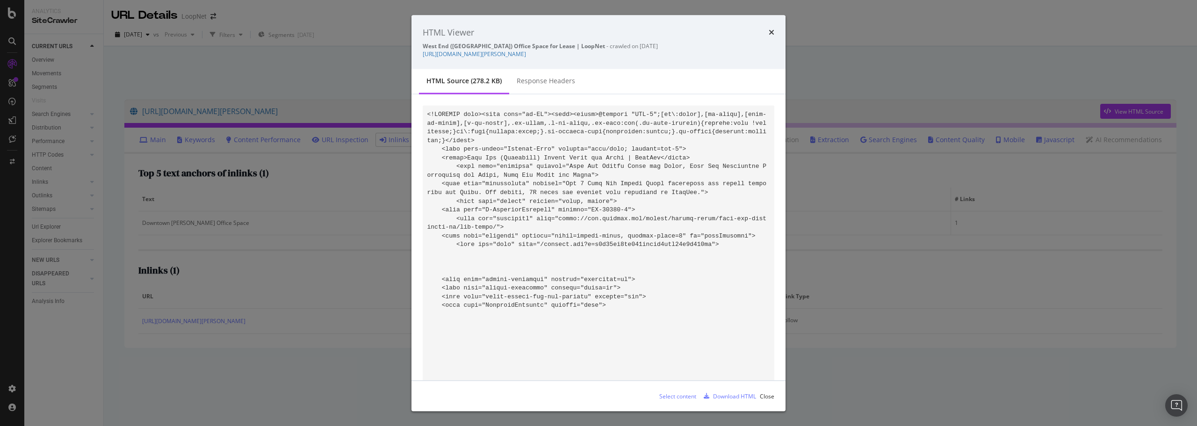
scroll to position [38680, 0]
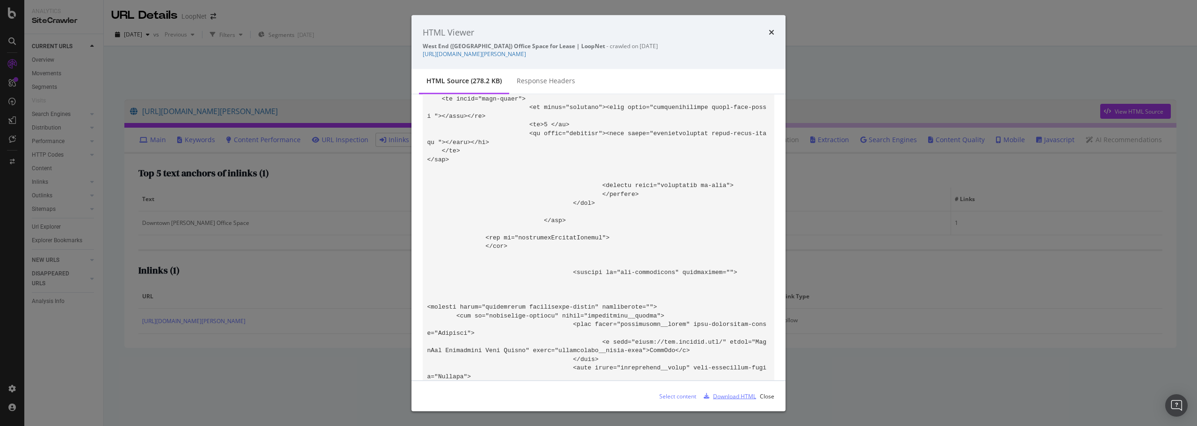
click at [737, 398] on div "Download HTML" at bounding box center [734, 396] width 43 height 8
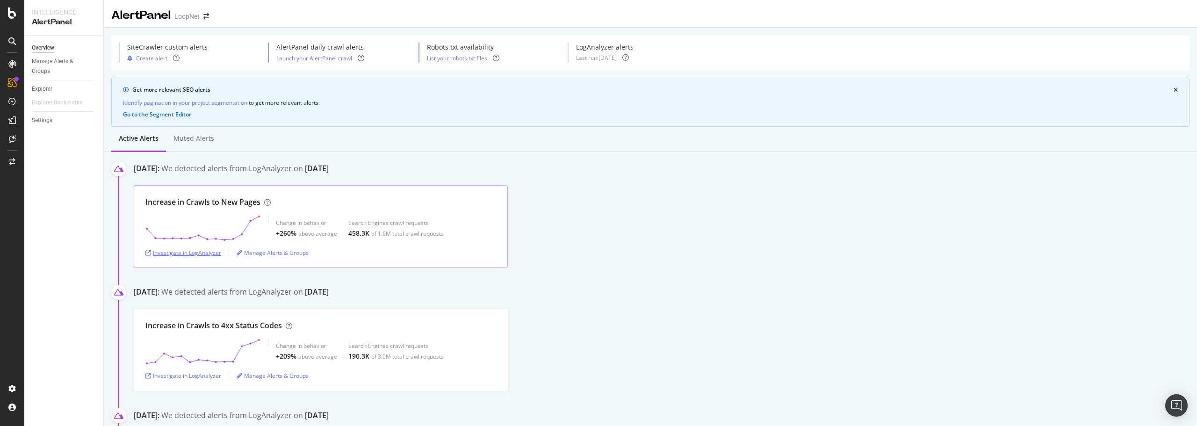
click at [204, 252] on div "Investigate in LogAnalyzer" at bounding box center [183, 253] width 76 height 8
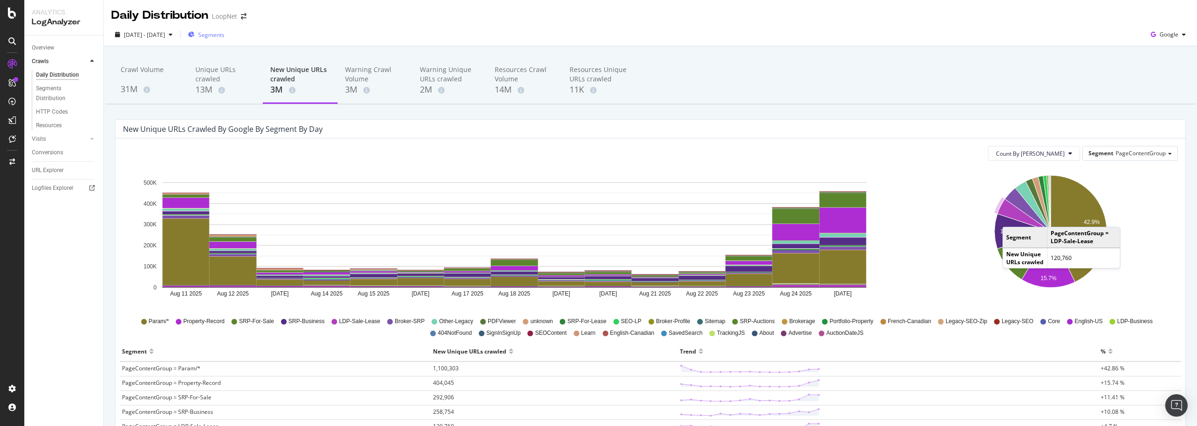
click at [225, 31] on span "Segments" at bounding box center [211, 35] width 26 height 8
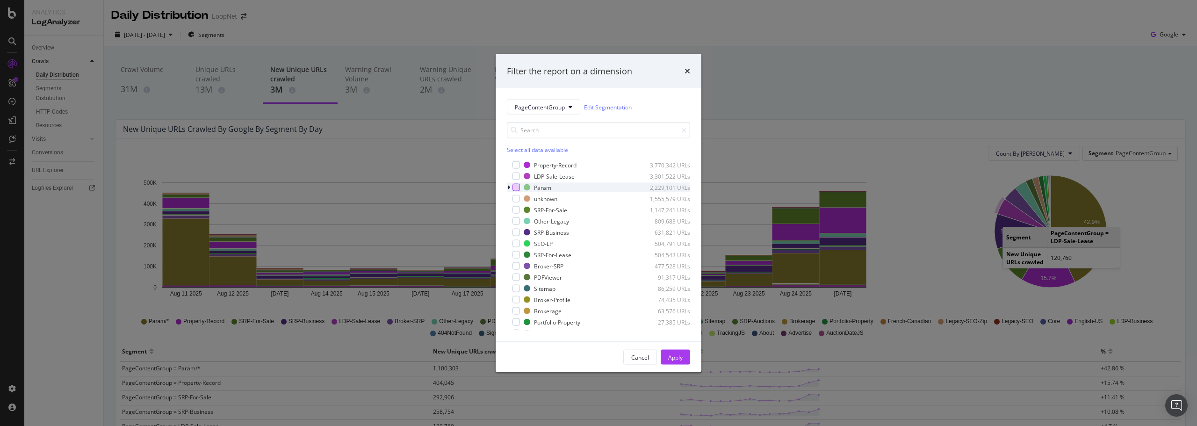
click at [519, 187] on div "modal" at bounding box center [516, 187] width 7 height 7
click at [516, 187] on icon "modal" at bounding box center [517, 187] width 4 height 5
click at [519, 162] on div "modal" at bounding box center [516, 164] width 7 height 7
click at [519, 208] on div "modal" at bounding box center [516, 209] width 7 height 7
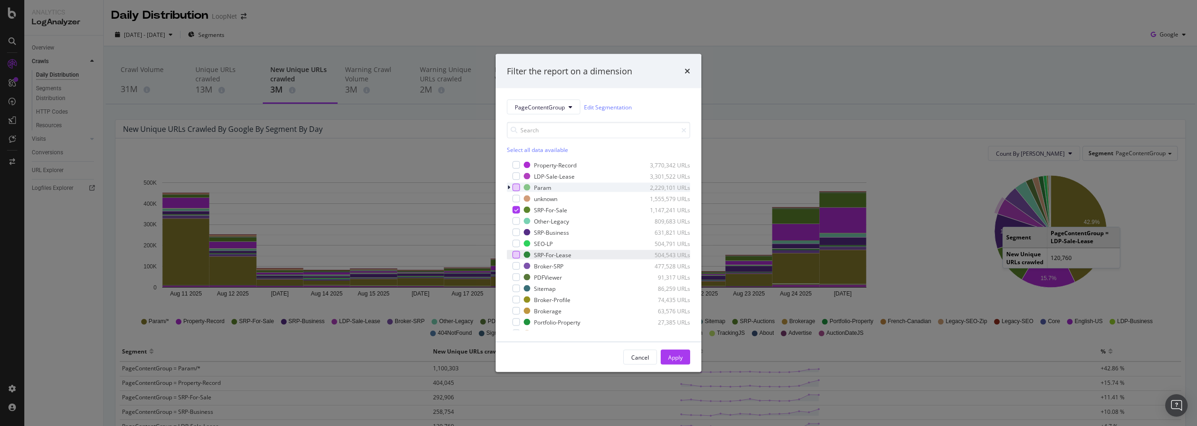
click at [515, 254] on div "modal" at bounding box center [516, 254] width 7 height 7
click at [517, 242] on div "modal" at bounding box center [516, 243] width 7 height 7
click at [515, 253] on icon "modal" at bounding box center [517, 255] width 4 height 5
click at [518, 210] on icon "modal" at bounding box center [517, 210] width 4 height 5
click at [673, 356] on div "Apply" at bounding box center [675, 357] width 15 height 8
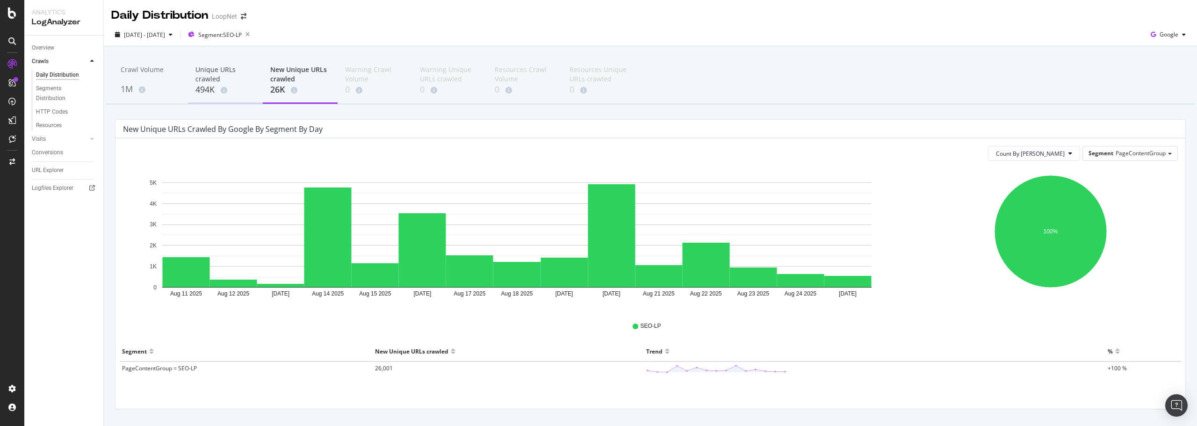
click at [203, 73] on div "Unique URLs crawled" at bounding box center [226, 74] width 60 height 19
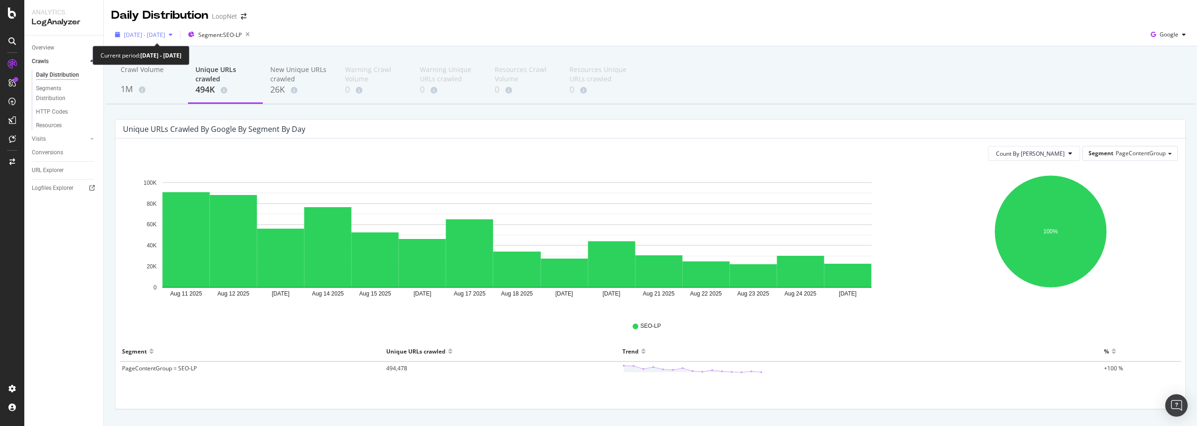
click at [165, 34] on span "[DATE] - [DATE]" at bounding box center [144, 35] width 41 height 8
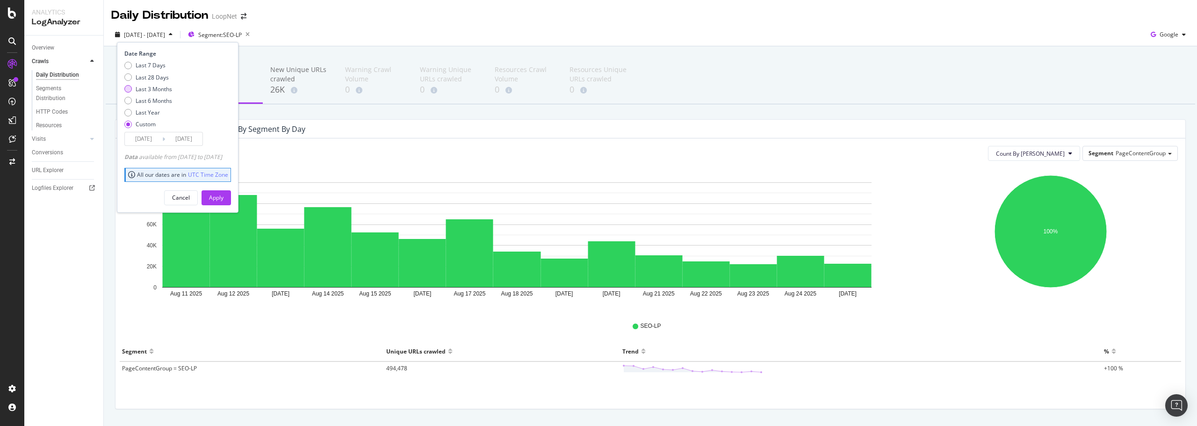
click at [150, 89] on div "Last 3 Months" at bounding box center [154, 89] width 36 height 8
type input "[DATE]"
click at [231, 198] on button "Apply" at bounding box center [216, 197] width 29 height 15
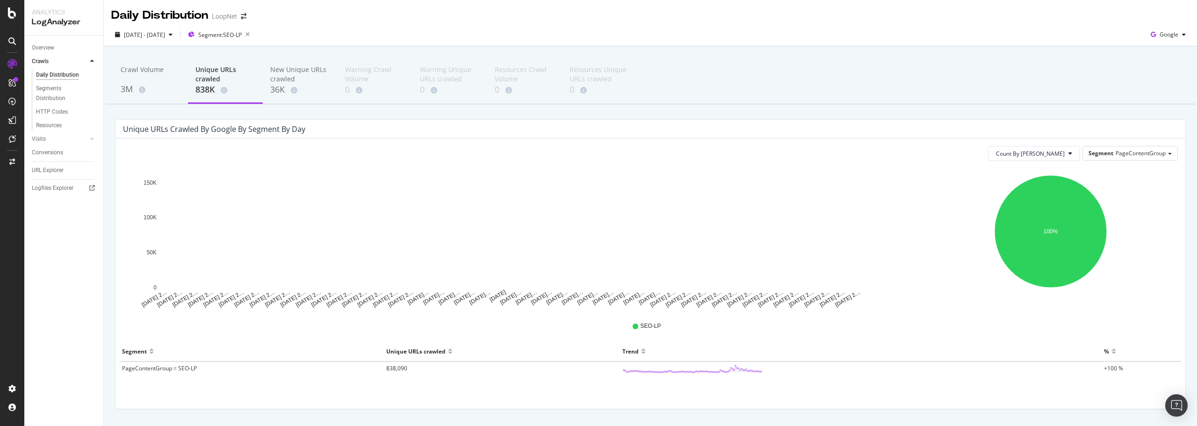
scroll to position [25, 0]
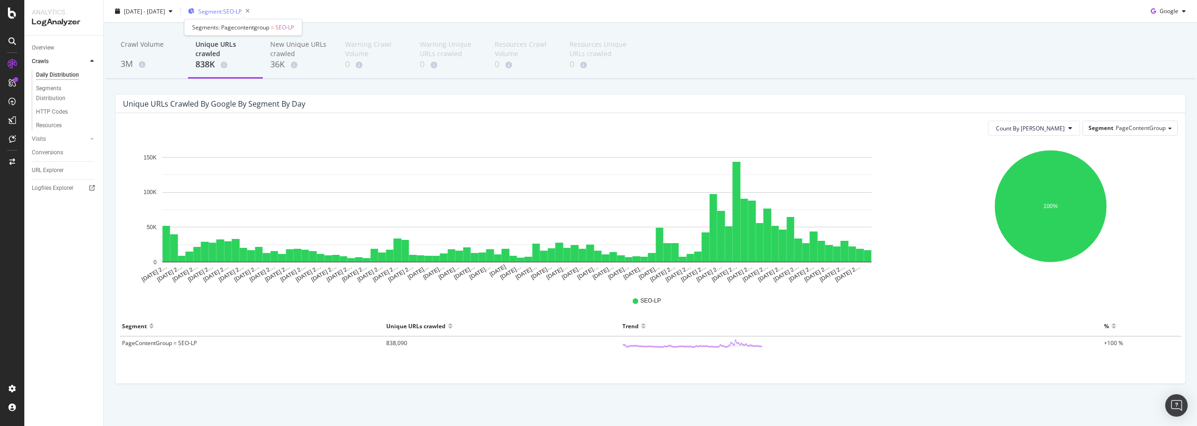
click at [242, 11] on span "Segment: SEO-LP" at bounding box center [220, 11] width 44 height 8
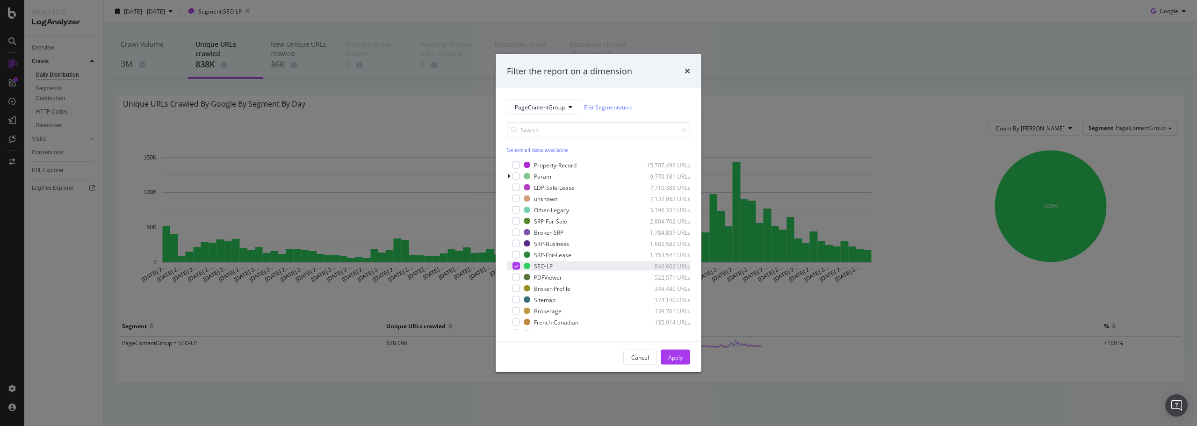
click at [516, 266] on icon "modal" at bounding box center [517, 266] width 4 height 5
click at [516, 175] on div "modal" at bounding box center [516, 176] width 7 height 7
click at [681, 351] on div "Apply" at bounding box center [675, 357] width 15 height 14
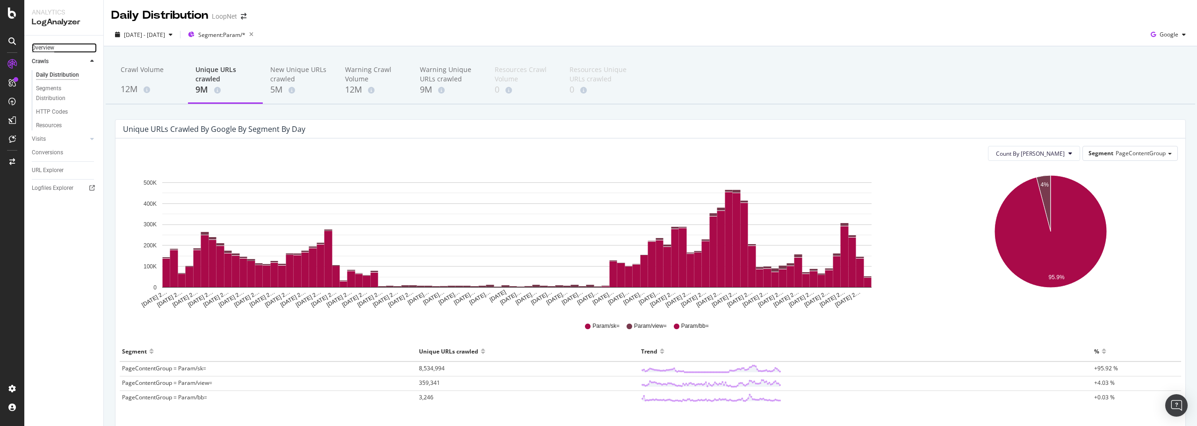
click at [45, 49] on div "Overview" at bounding box center [43, 48] width 22 height 10
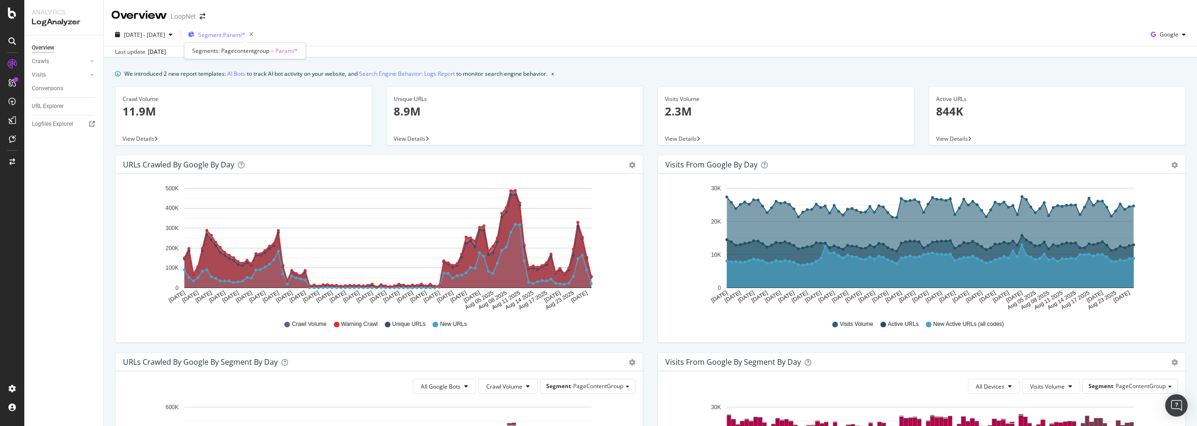
click at [246, 37] on span "Segment: Param/*" at bounding box center [221, 35] width 47 height 8
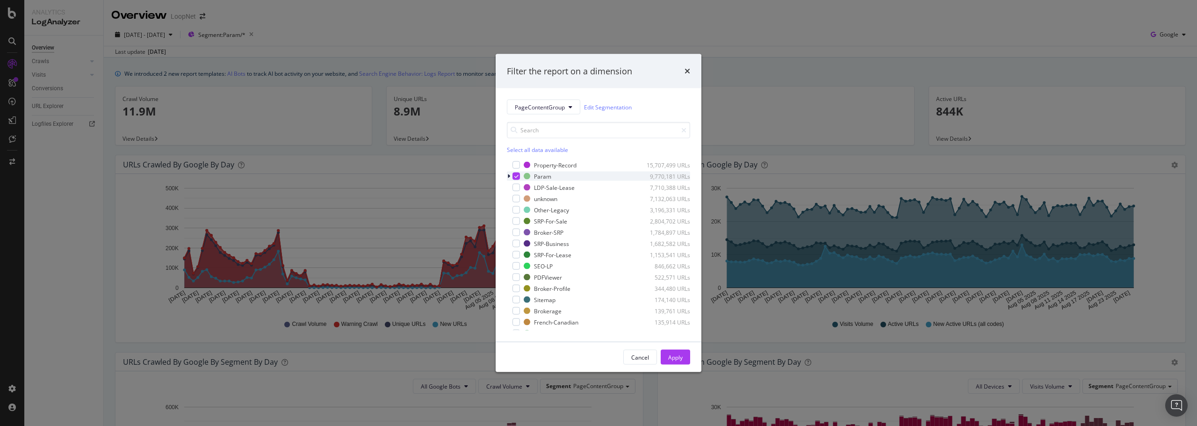
click at [517, 176] on icon "modal" at bounding box center [517, 176] width 4 height 5
click at [516, 222] on div "modal" at bounding box center [516, 221] width 7 height 7
click at [516, 257] on div "modal" at bounding box center [516, 254] width 7 height 7
click at [675, 354] on div "Apply" at bounding box center [675, 357] width 15 height 8
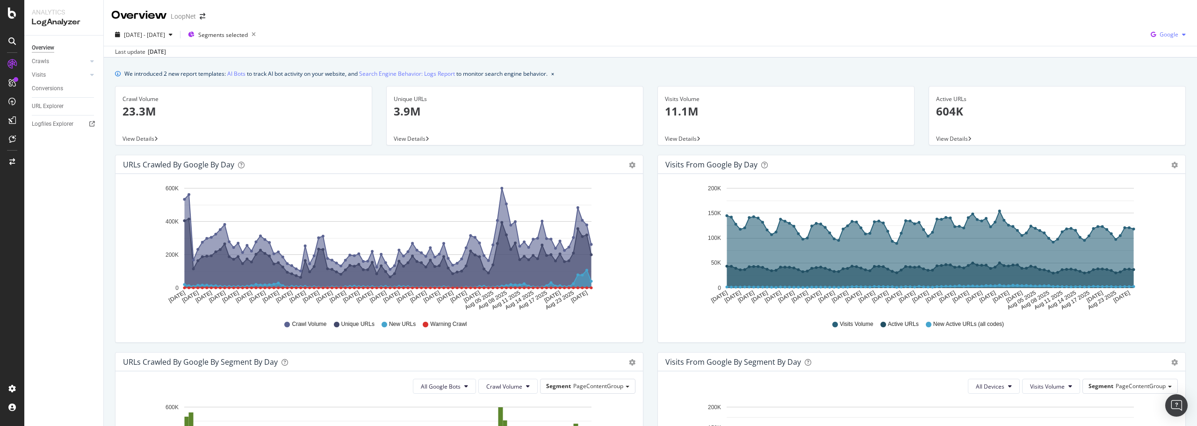
click at [1160, 35] on span "Google" at bounding box center [1169, 34] width 19 height 8
click at [1153, 94] on div "OpenAI" at bounding box center [1161, 88] width 65 height 14
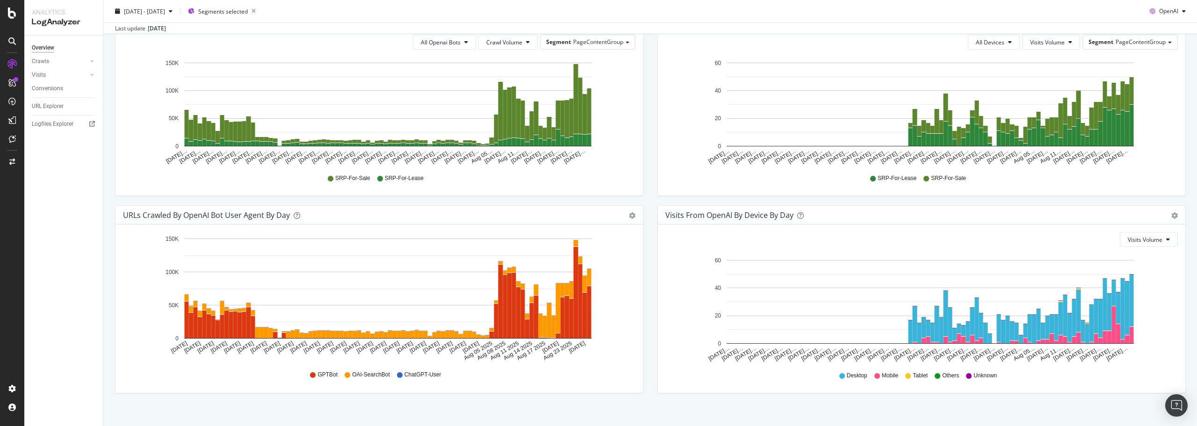
scroll to position [354, 0]
